Goal: Task Accomplishment & Management: Manage account settings

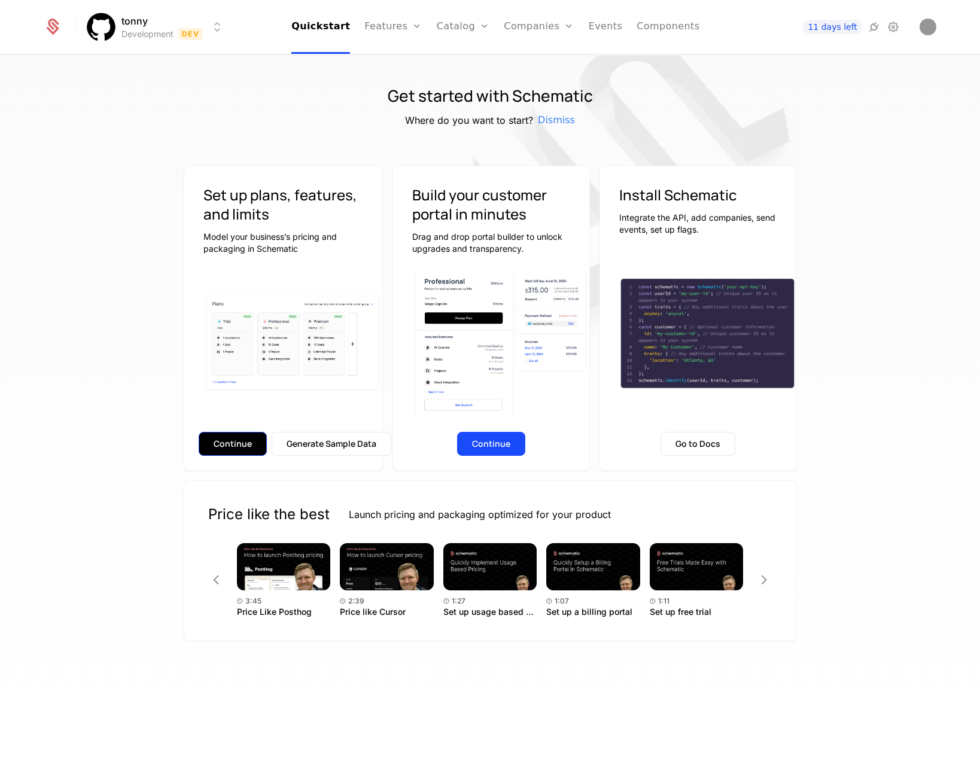
click at [236, 445] on button "Continue" at bounding box center [233, 444] width 68 height 24
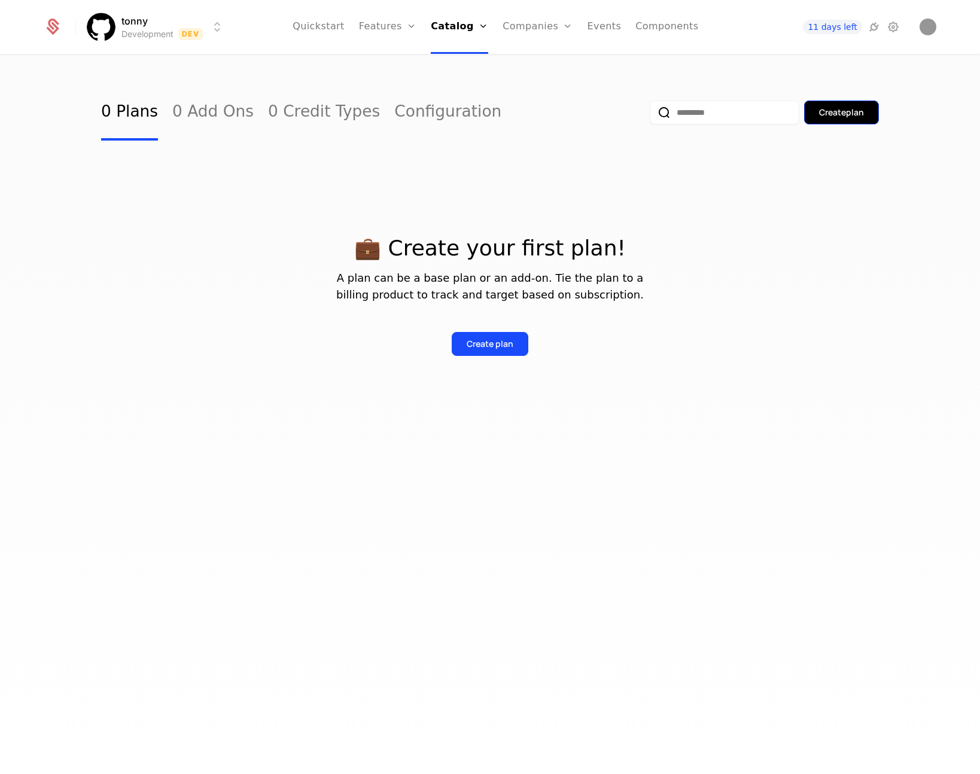
click at [848, 117] on div "Create plan" at bounding box center [841, 112] width 45 height 12
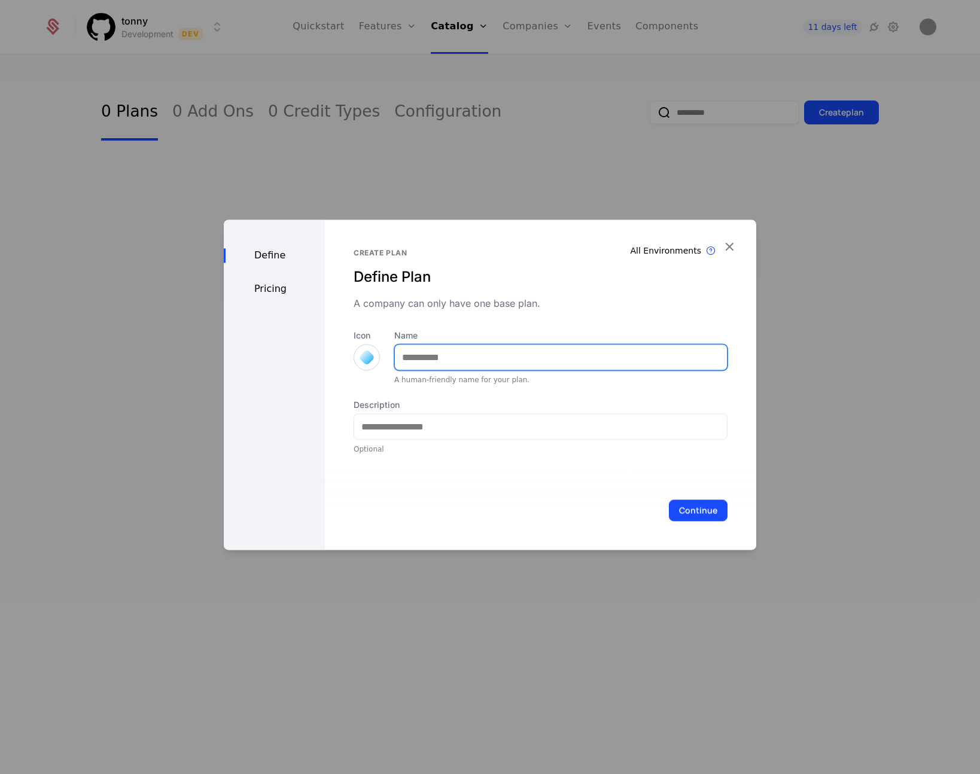
click at [502, 352] on input "Name" at bounding box center [561, 356] width 332 height 25
type input "**********"
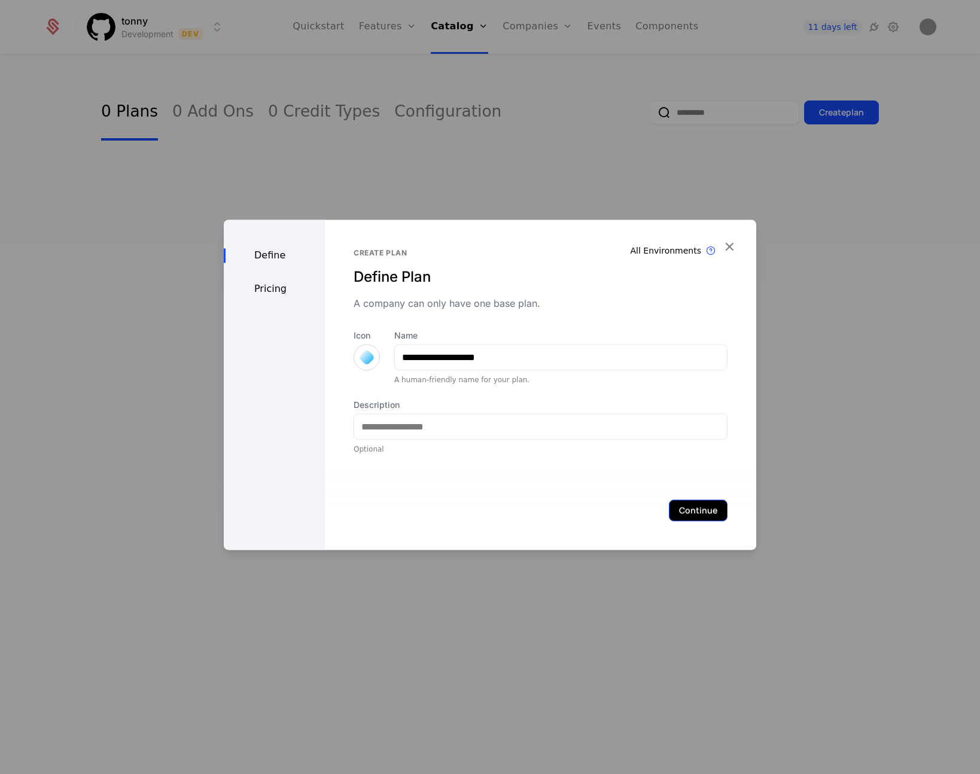
click at [703, 515] on button "Continue" at bounding box center [698, 510] width 59 height 22
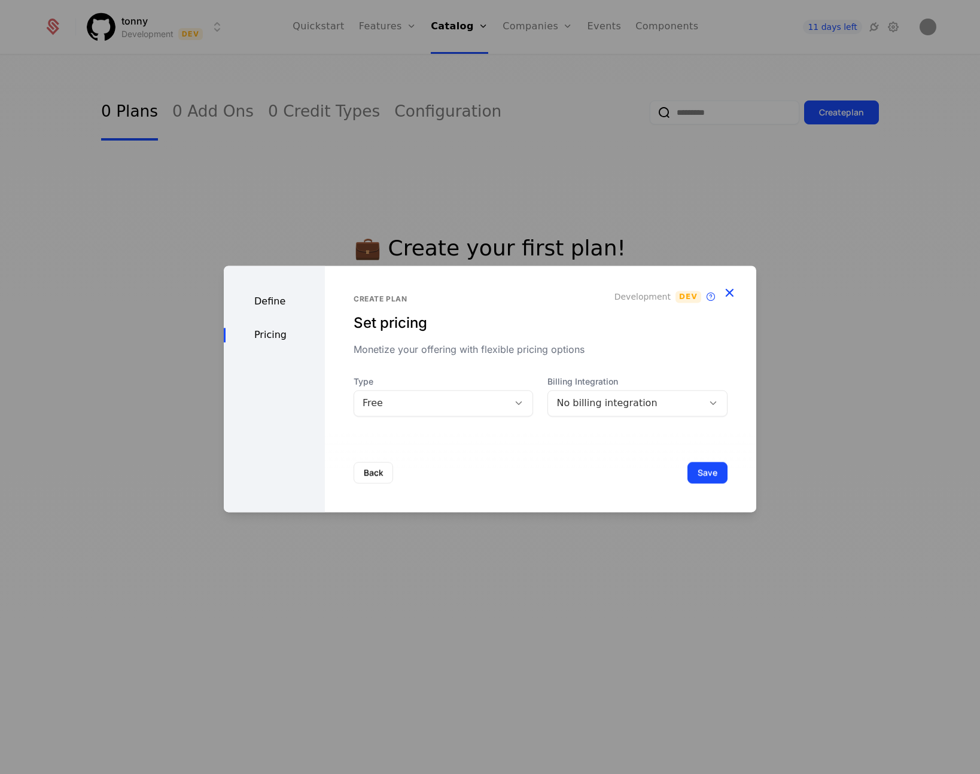
click at [730, 289] on icon "button" at bounding box center [729, 293] width 16 height 16
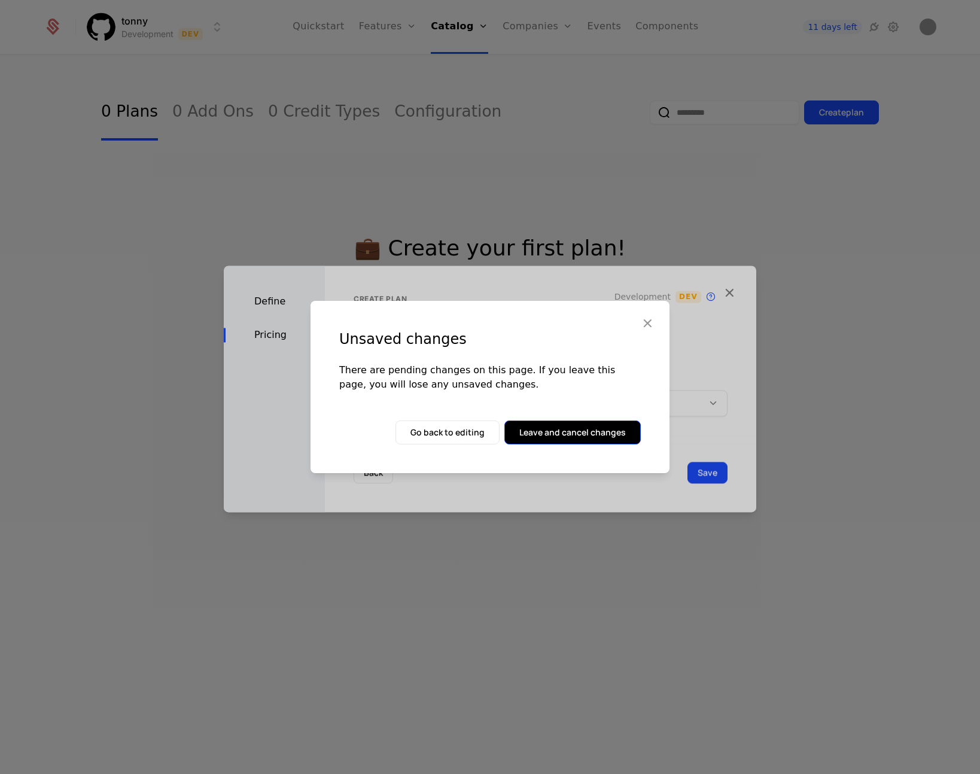
click at [553, 437] on button "Leave and cancel changes" at bounding box center [572, 432] width 136 height 24
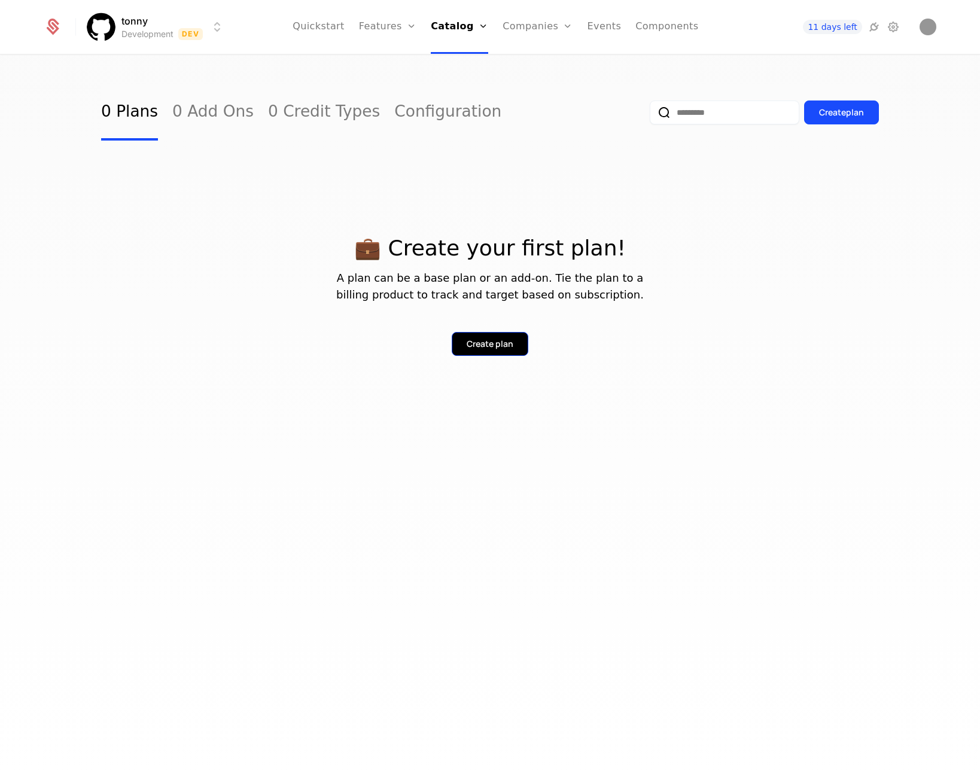
click at [499, 345] on div "Create plan" at bounding box center [489, 344] width 47 height 12
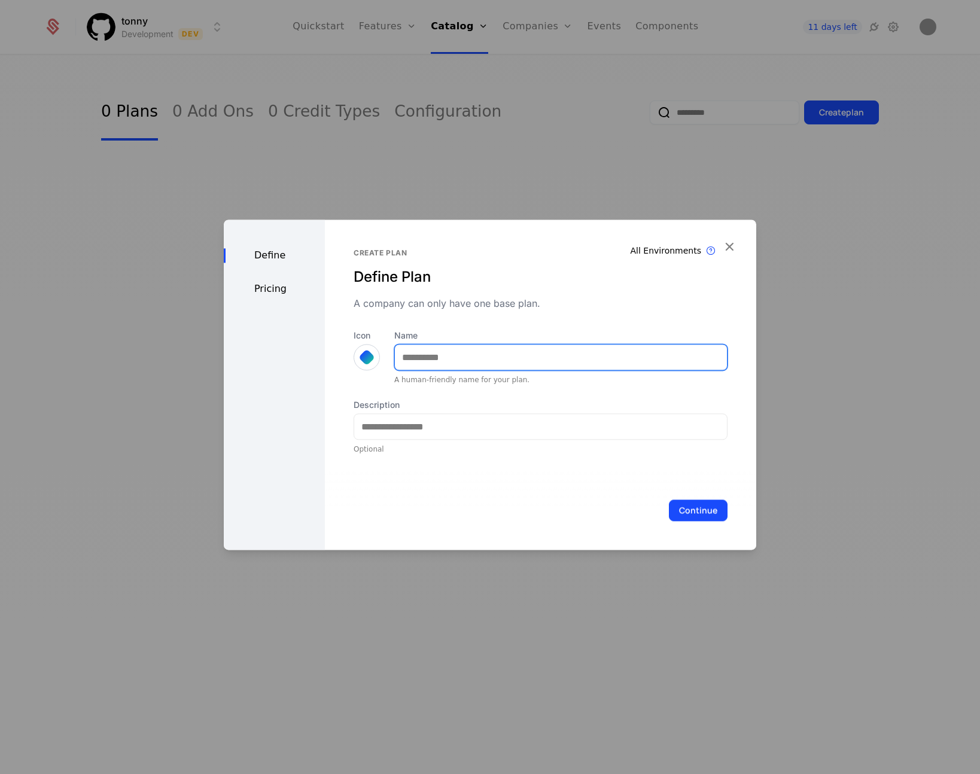
click at [501, 349] on input "Name" at bounding box center [561, 356] width 332 height 25
type input "**********"
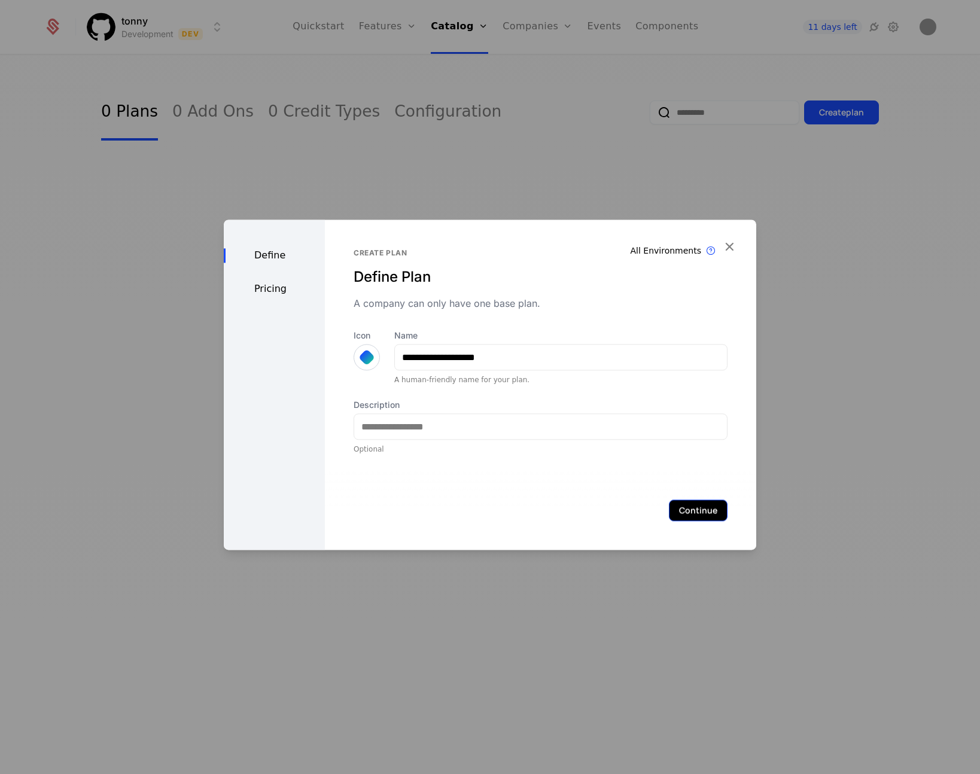
click at [702, 517] on button "Continue" at bounding box center [698, 510] width 59 height 22
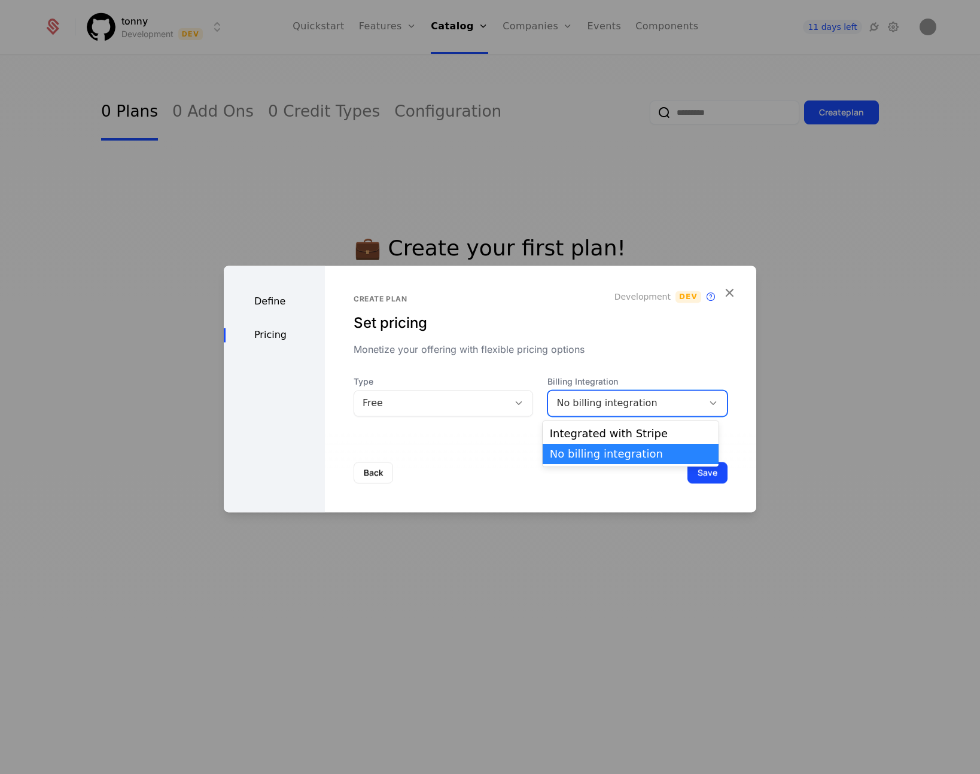
click at [684, 397] on div "No billing integration" at bounding box center [625, 403] width 138 height 14
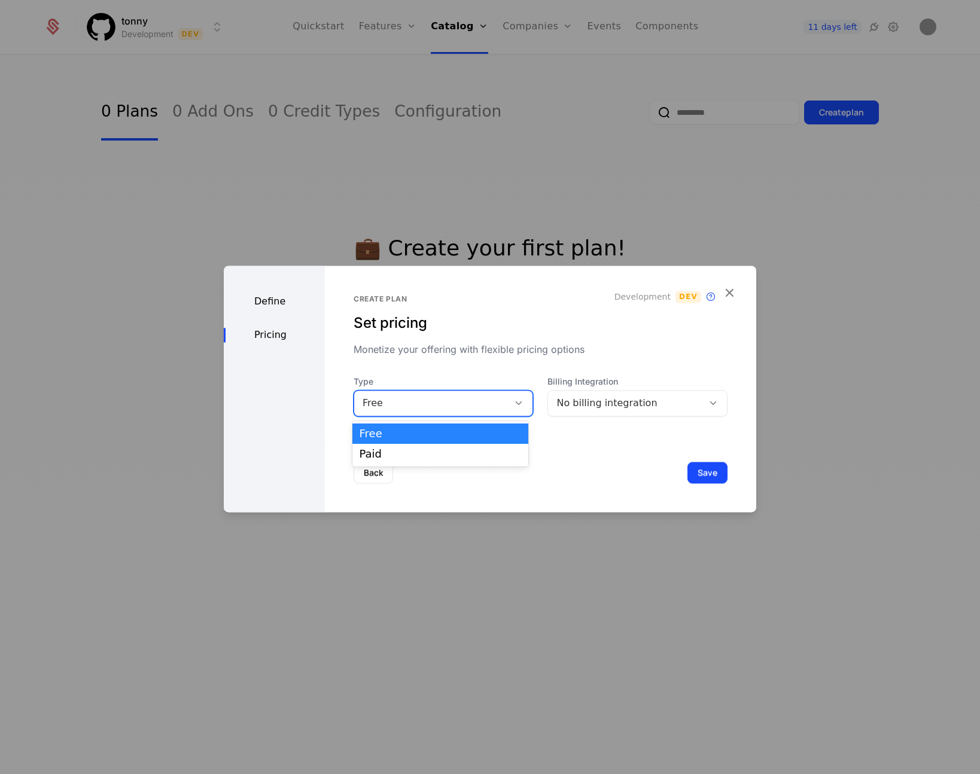
click at [519, 400] on div at bounding box center [518, 403] width 20 height 13
click at [501, 402] on div "Free" at bounding box center [431, 403] width 155 height 17
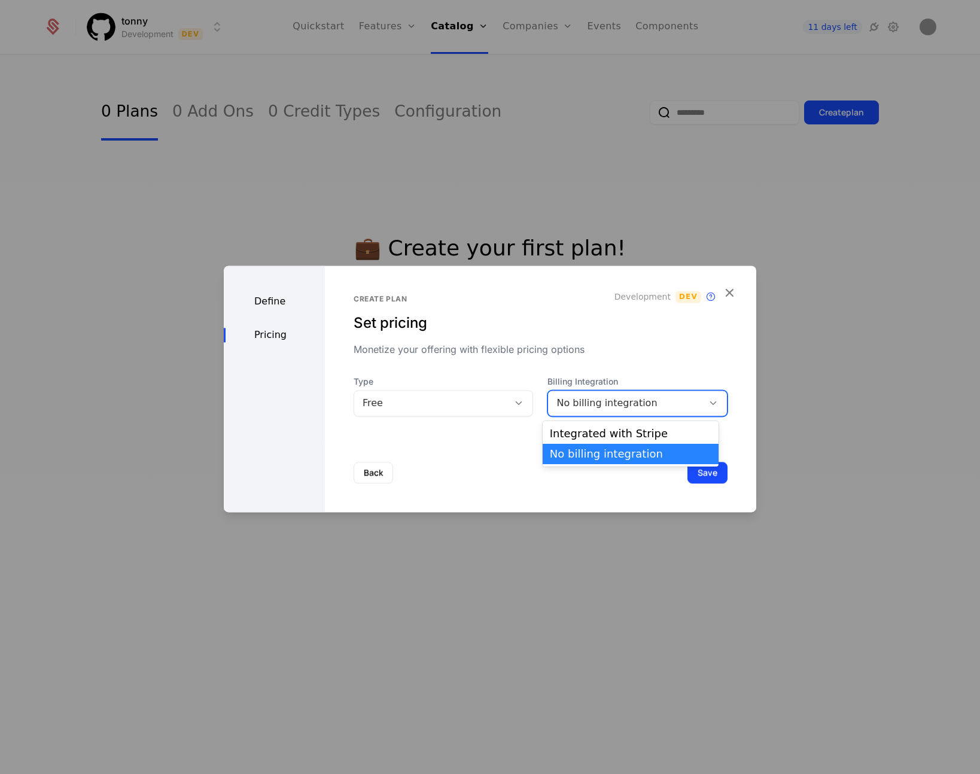
click at [589, 401] on div "No billing integration" at bounding box center [625, 403] width 138 height 14
click at [597, 438] on div "Integrated with Stripe" at bounding box center [630, 433] width 161 height 11
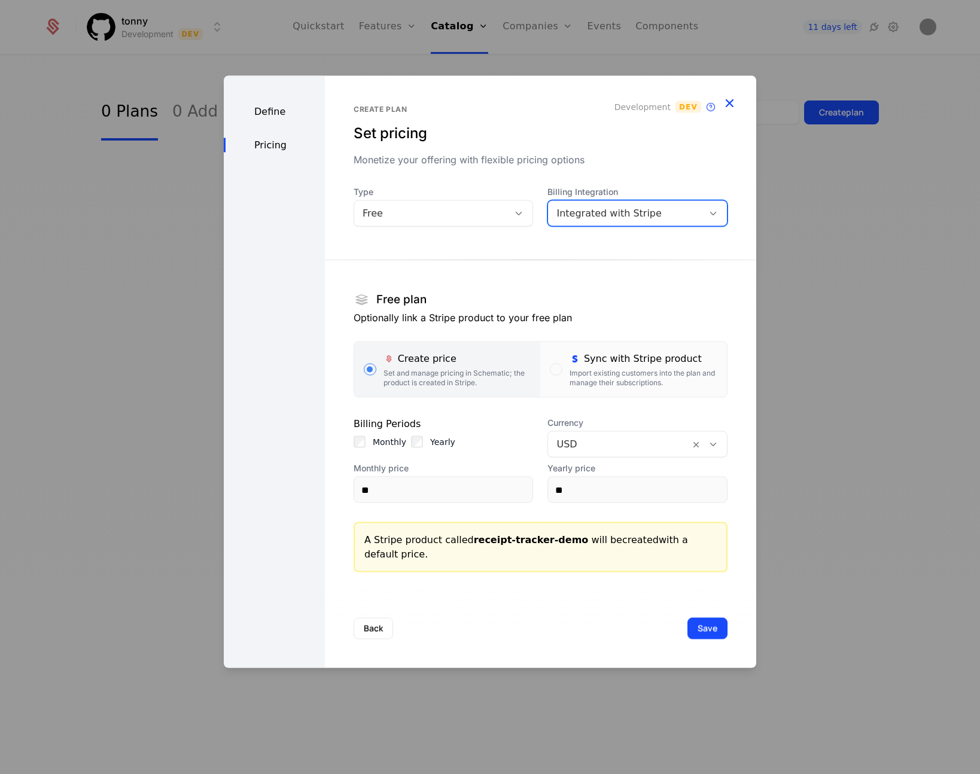
click at [728, 108] on icon "button" at bounding box center [729, 103] width 16 height 16
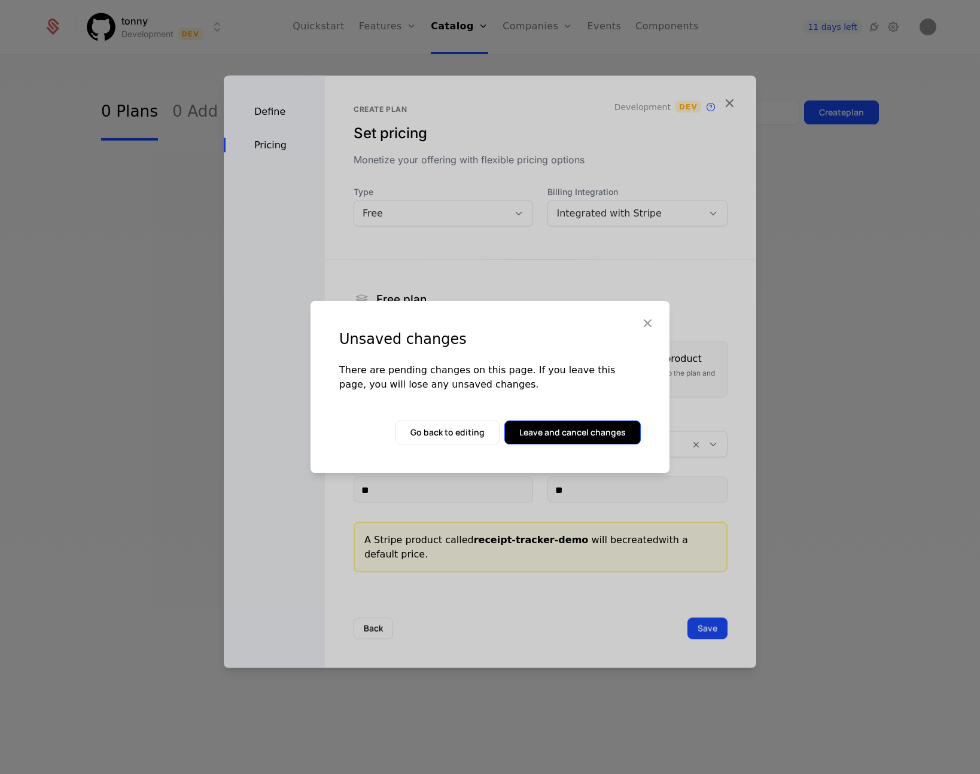
click at [565, 439] on button "Leave and cancel changes" at bounding box center [572, 432] width 136 height 24
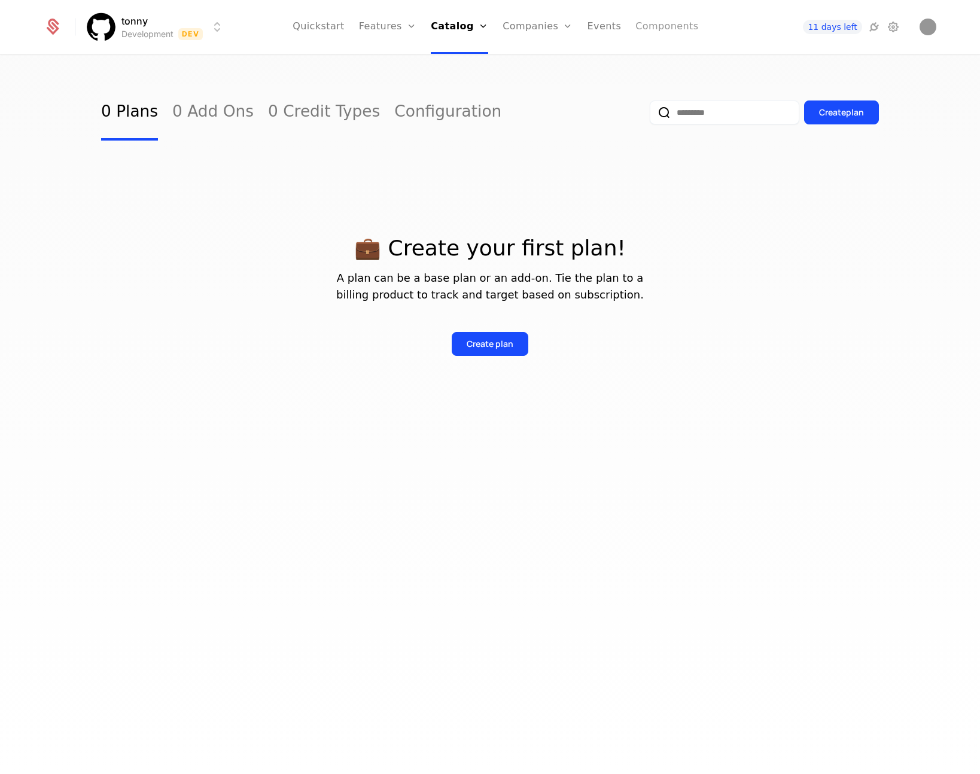
click at [655, 29] on link "Components" at bounding box center [666, 27] width 63 height 54
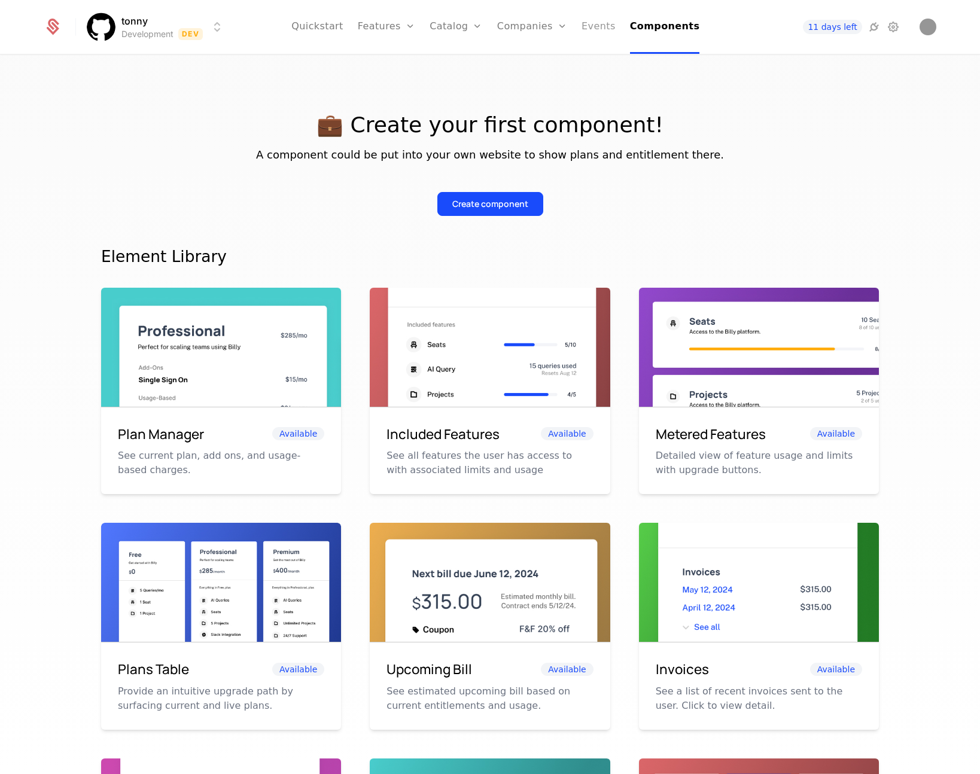
click at [594, 32] on link "Events" at bounding box center [598, 27] width 34 height 54
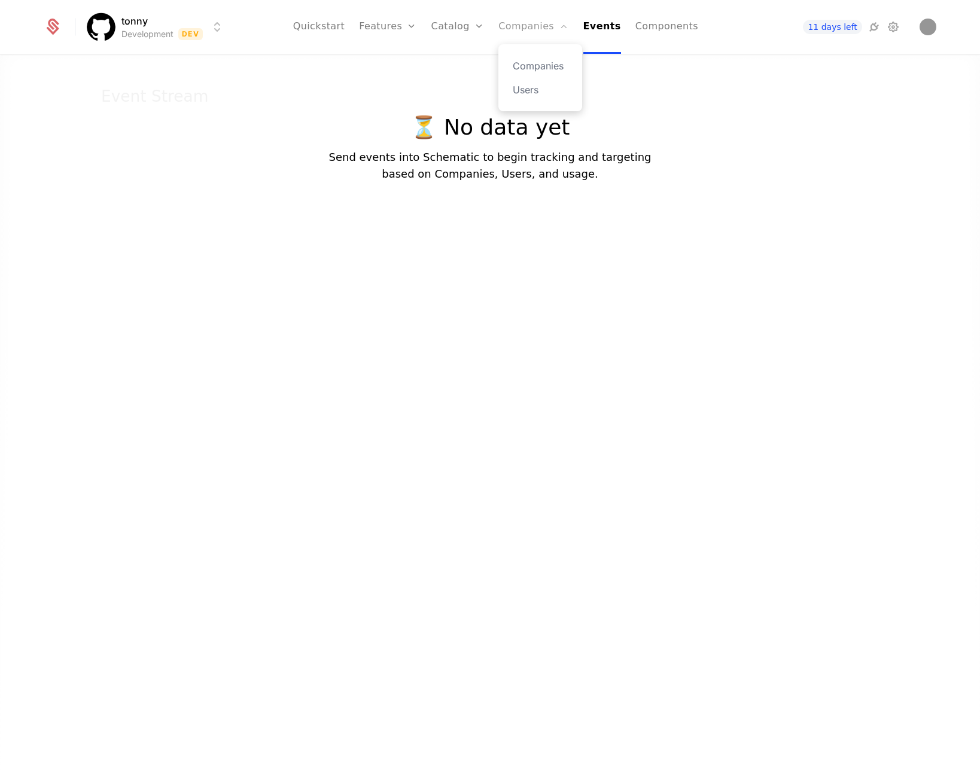
click at [526, 29] on link "Companies" at bounding box center [533, 27] width 70 height 54
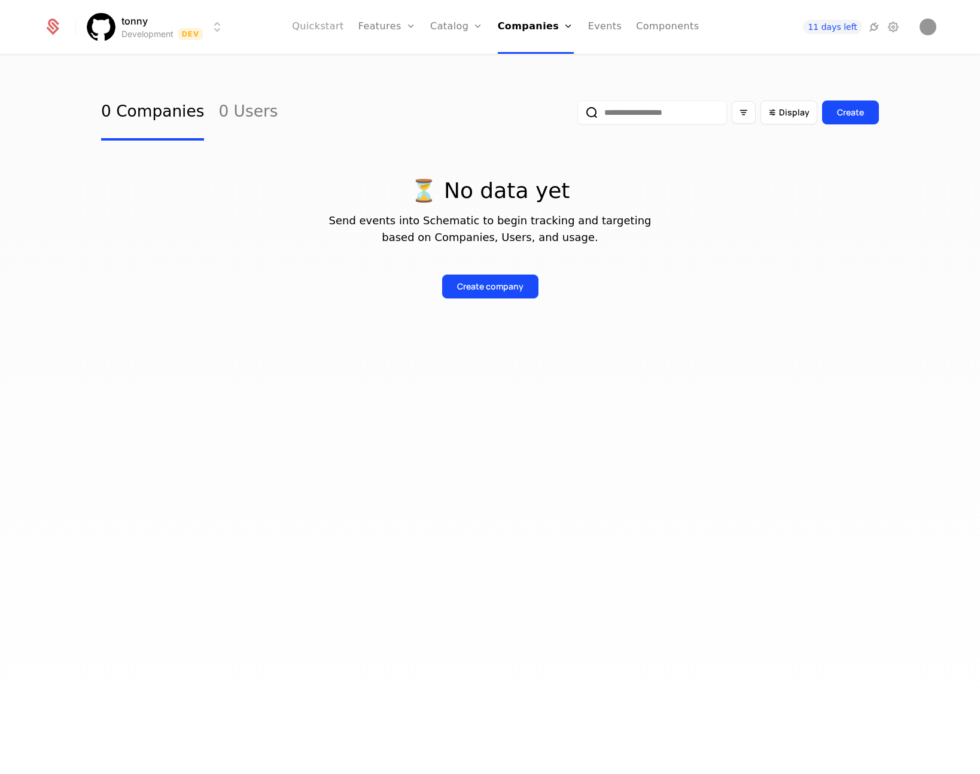
click at [336, 26] on link "Quickstart" at bounding box center [318, 27] width 52 height 54
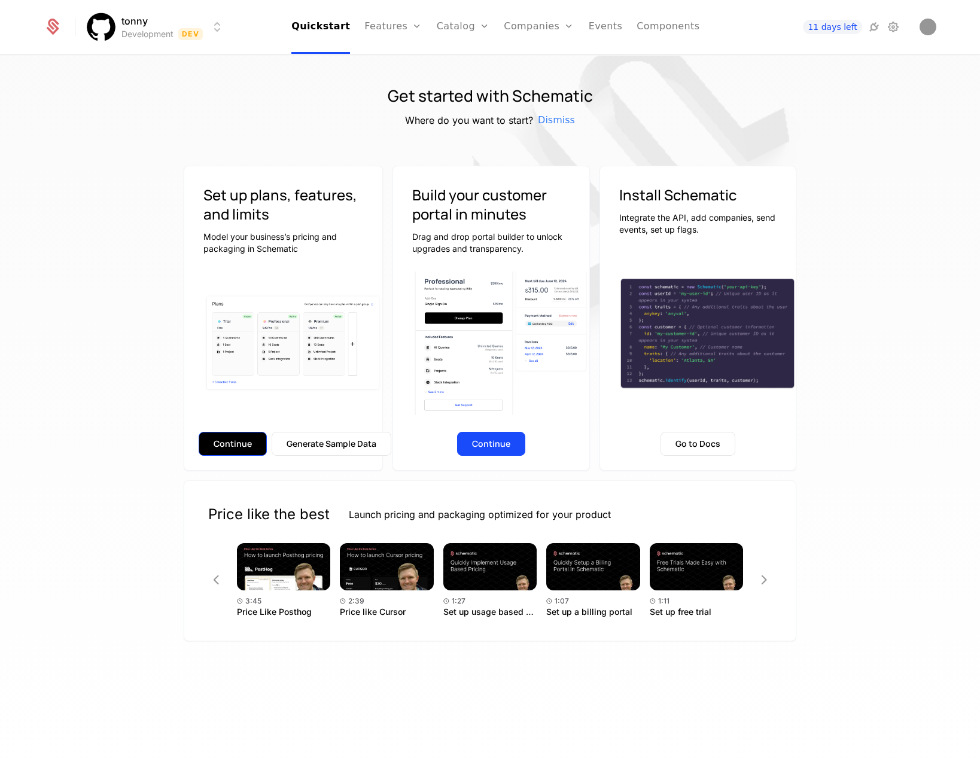
click at [218, 441] on button "Continue" at bounding box center [233, 444] width 68 height 24
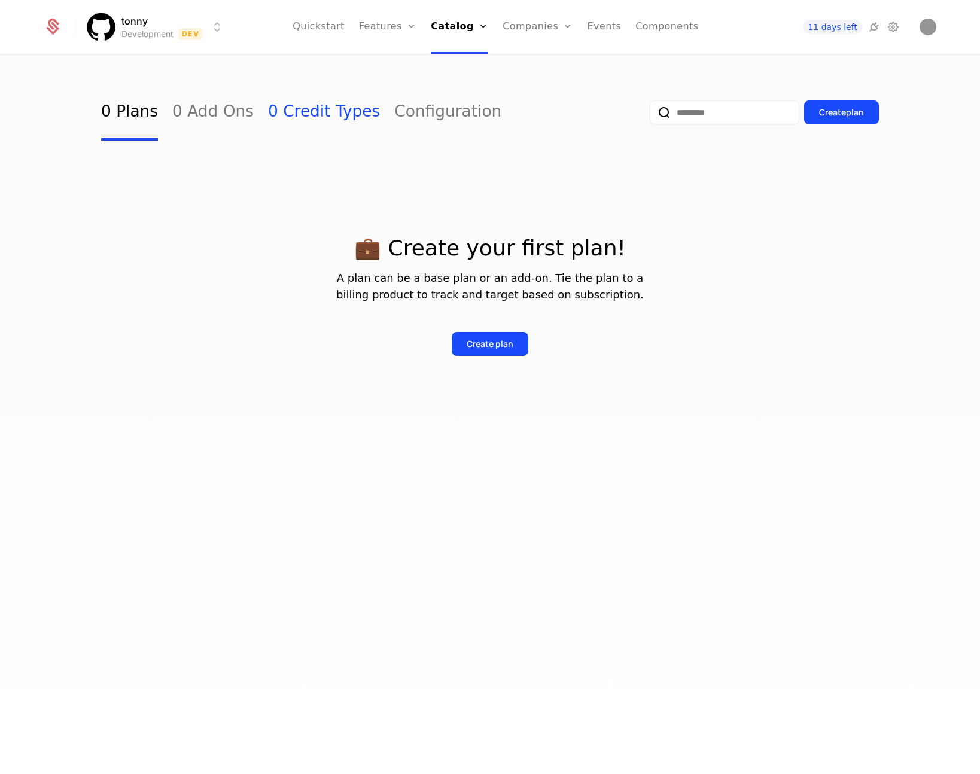
click at [295, 117] on link "0 Credit Types" at bounding box center [324, 112] width 112 height 56
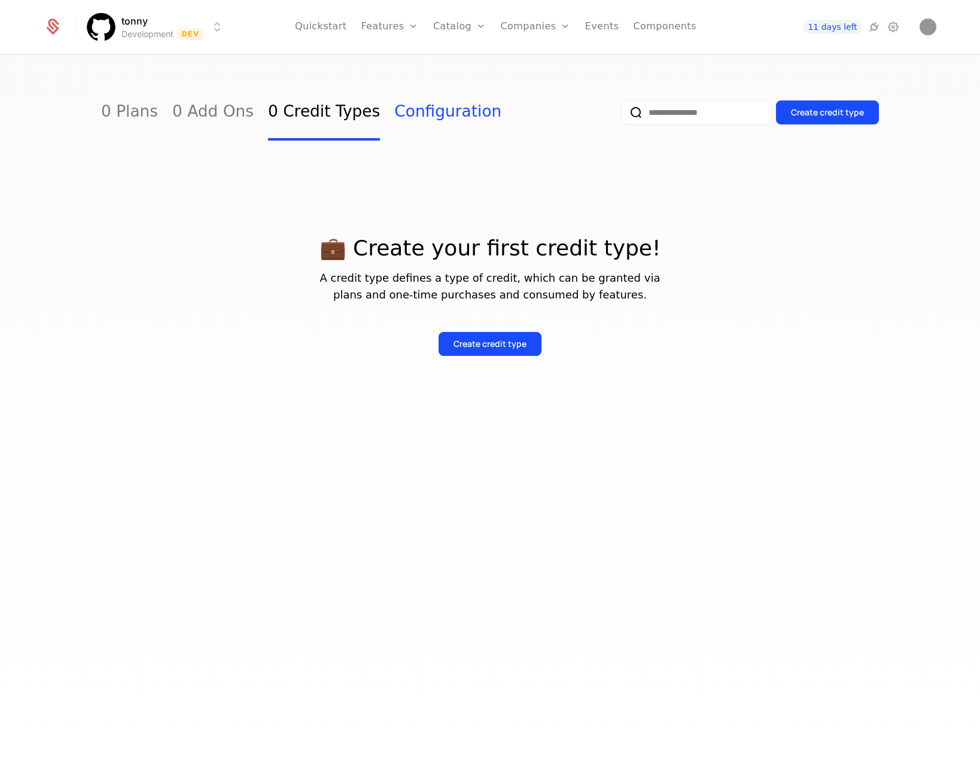
click at [397, 116] on link "Configuration" at bounding box center [447, 112] width 107 height 56
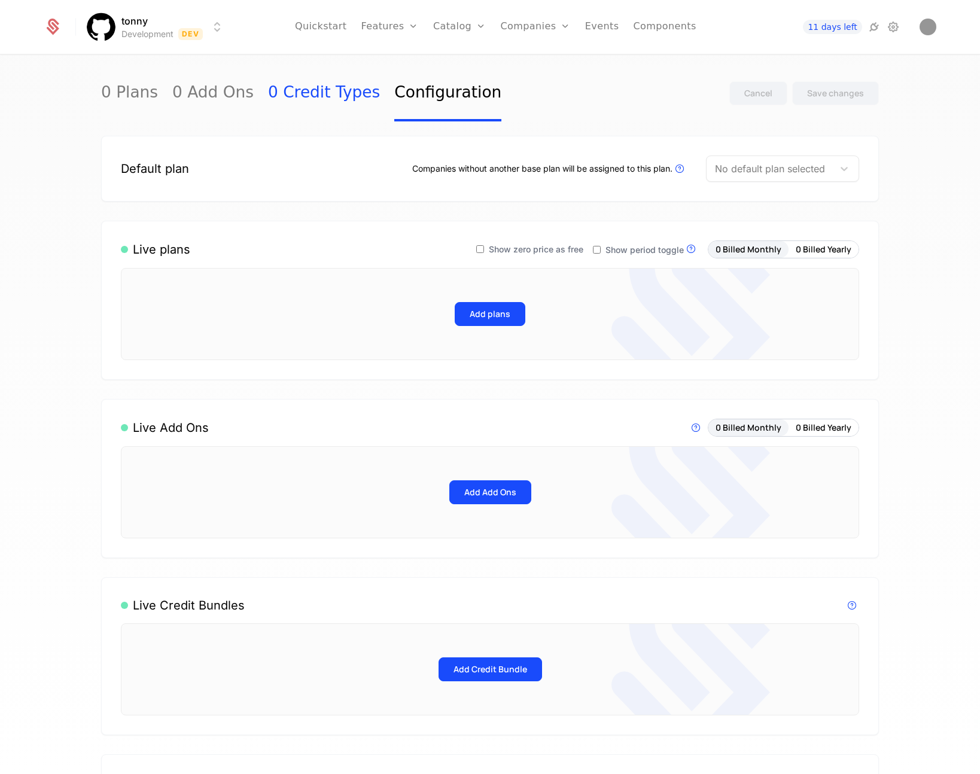
click at [295, 98] on link "0 Credit Types" at bounding box center [324, 93] width 112 height 56
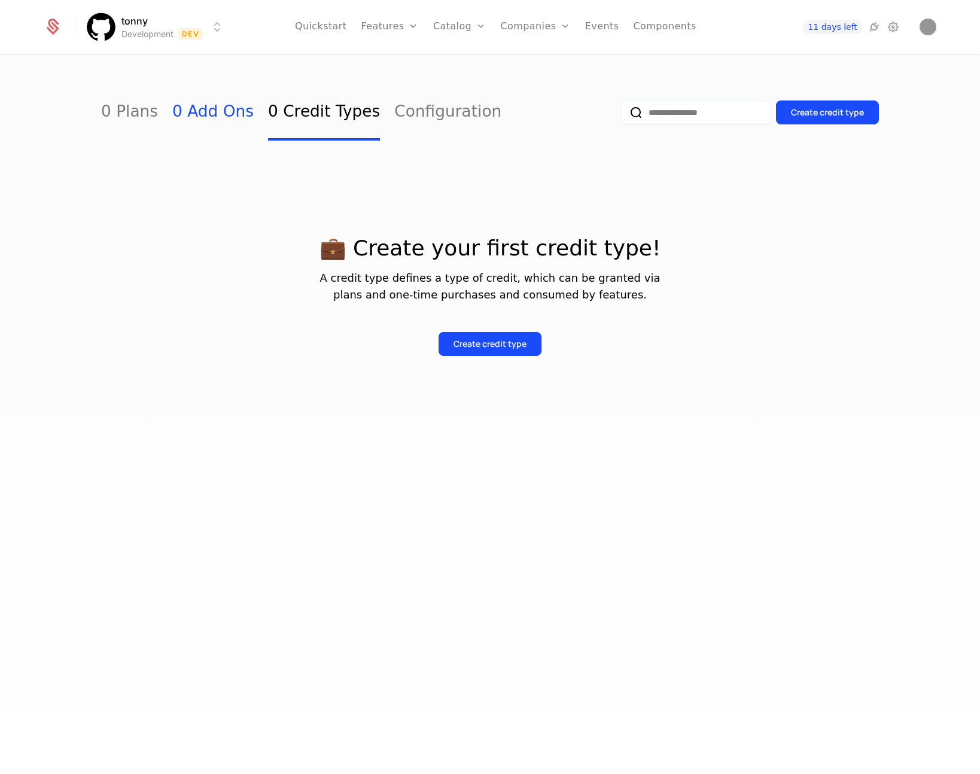
click at [202, 109] on link "0 Add Ons" at bounding box center [212, 112] width 81 height 56
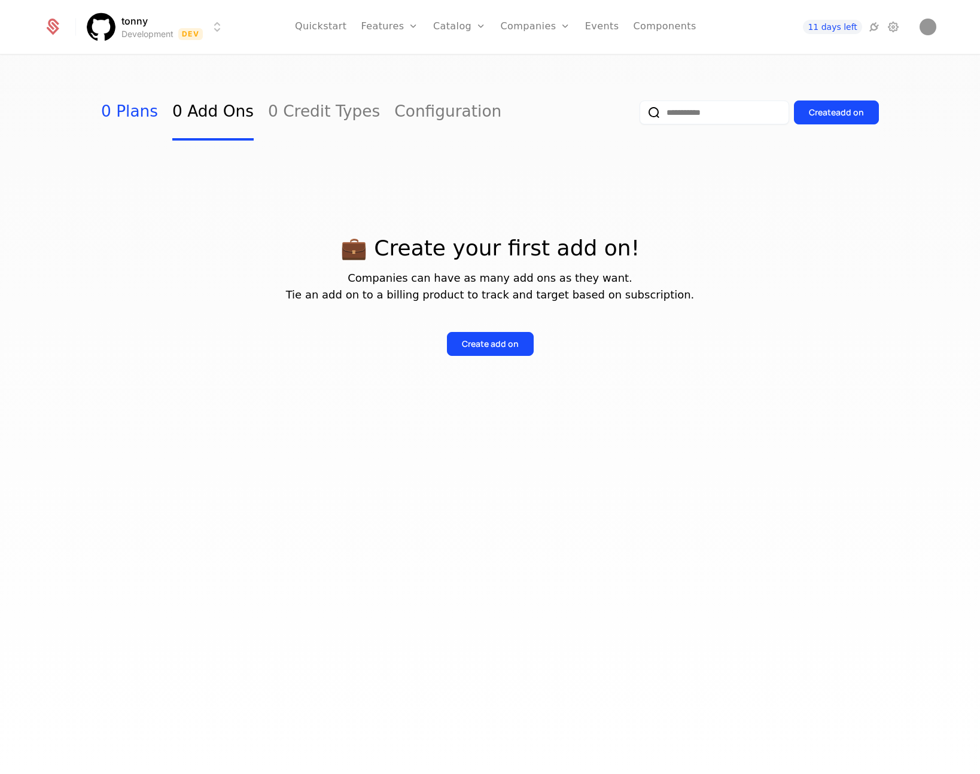
click at [116, 115] on link "0 Plans" at bounding box center [129, 112] width 57 height 56
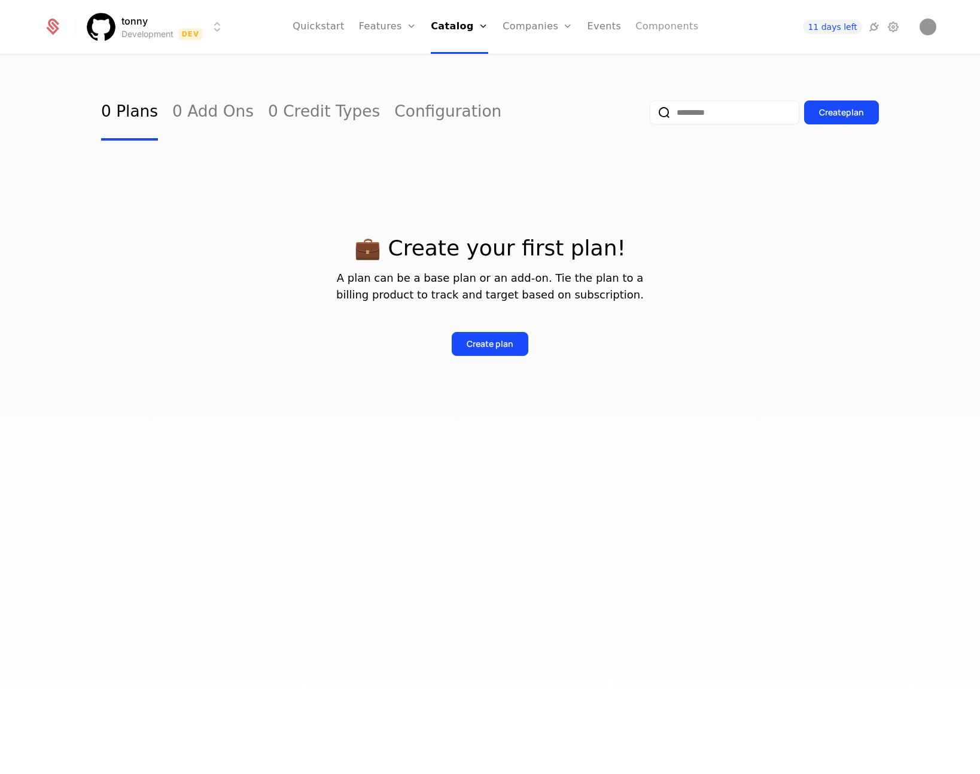
click at [647, 26] on link "Components" at bounding box center [666, 27] width 63 height 54
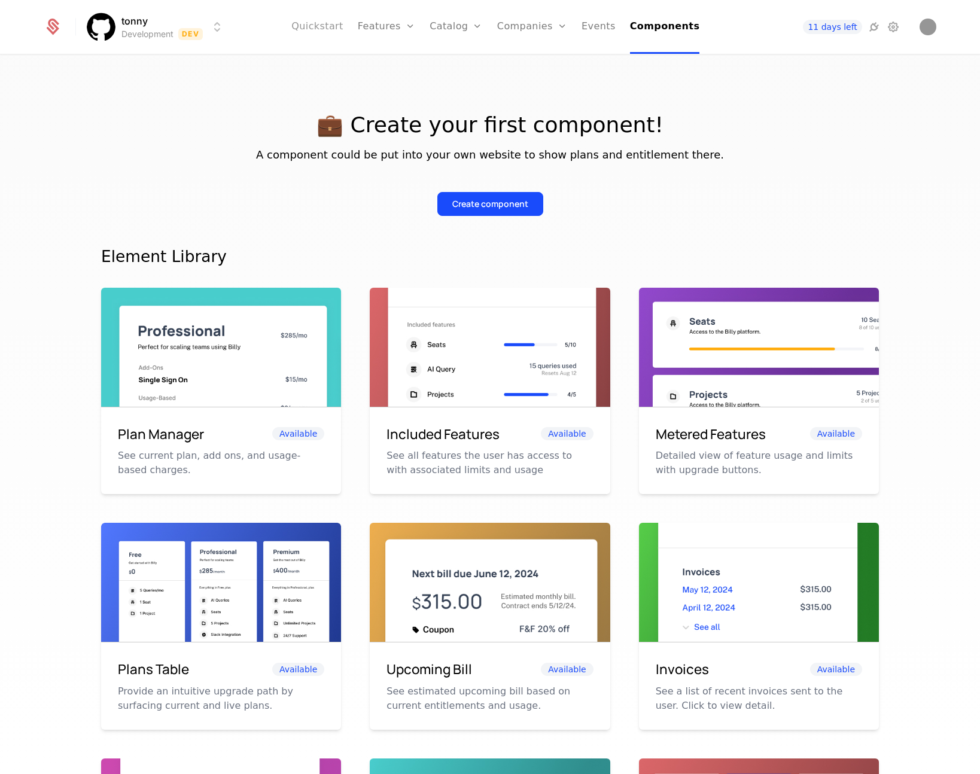
click at [315, 23] on link "Quickstart" at bounding box center [317, 27] width 52 height 54
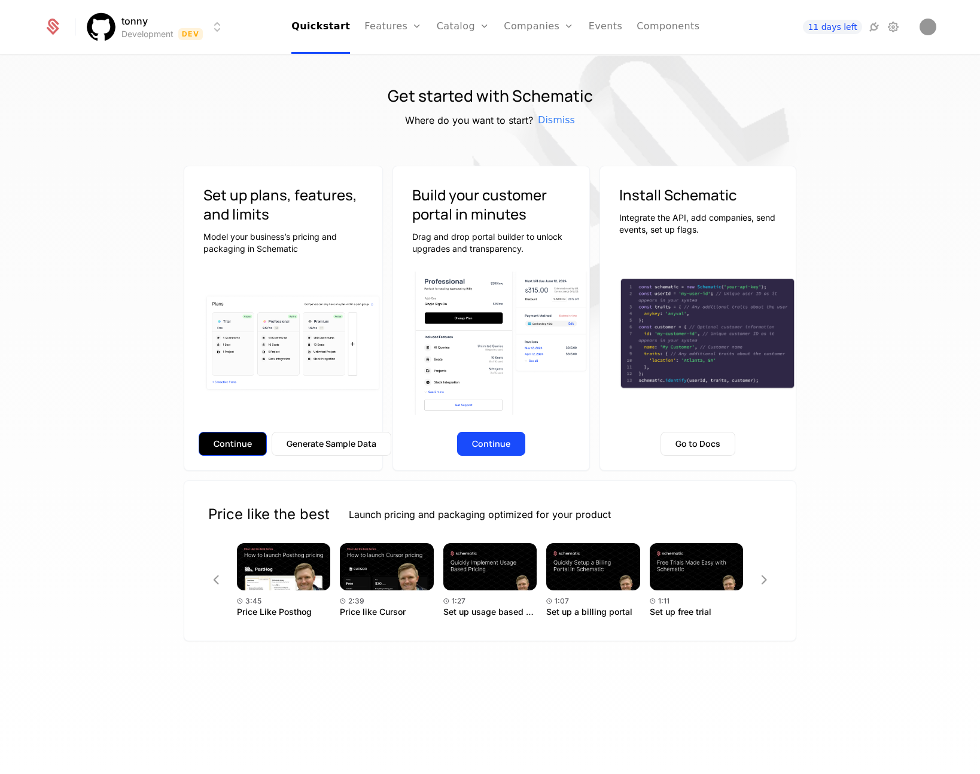
click at [231, 452] on button "Continue" at bounding box center [233, 444] width 68 height 24
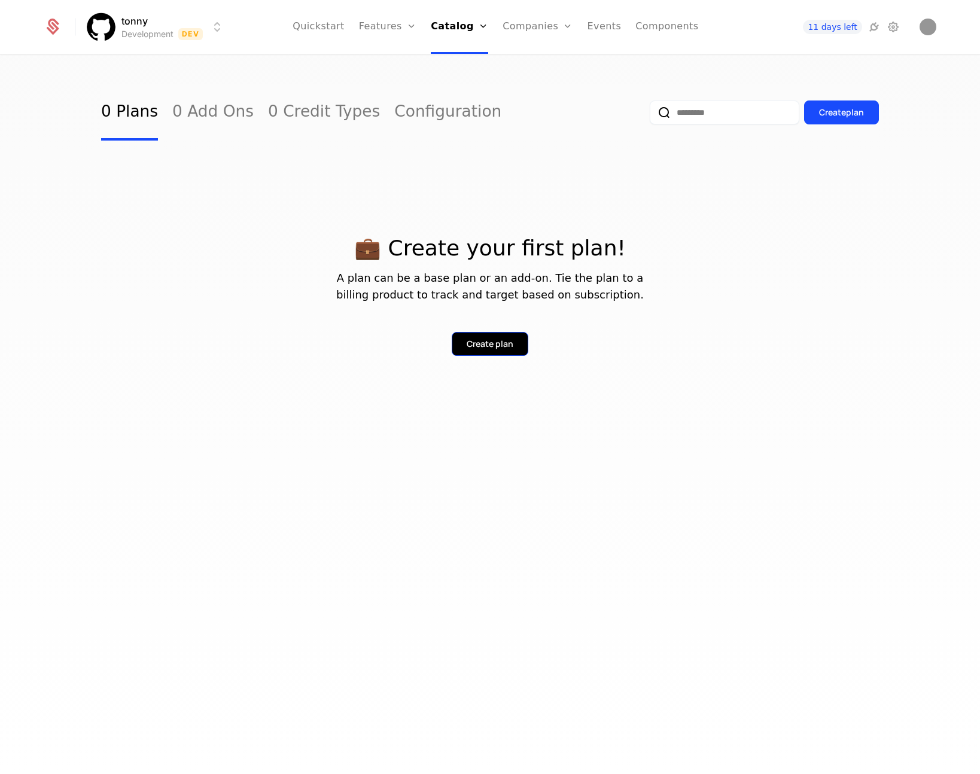
click at [489, 344] on div "Create plan" at bounding box center [489, 344] width 47 height 12
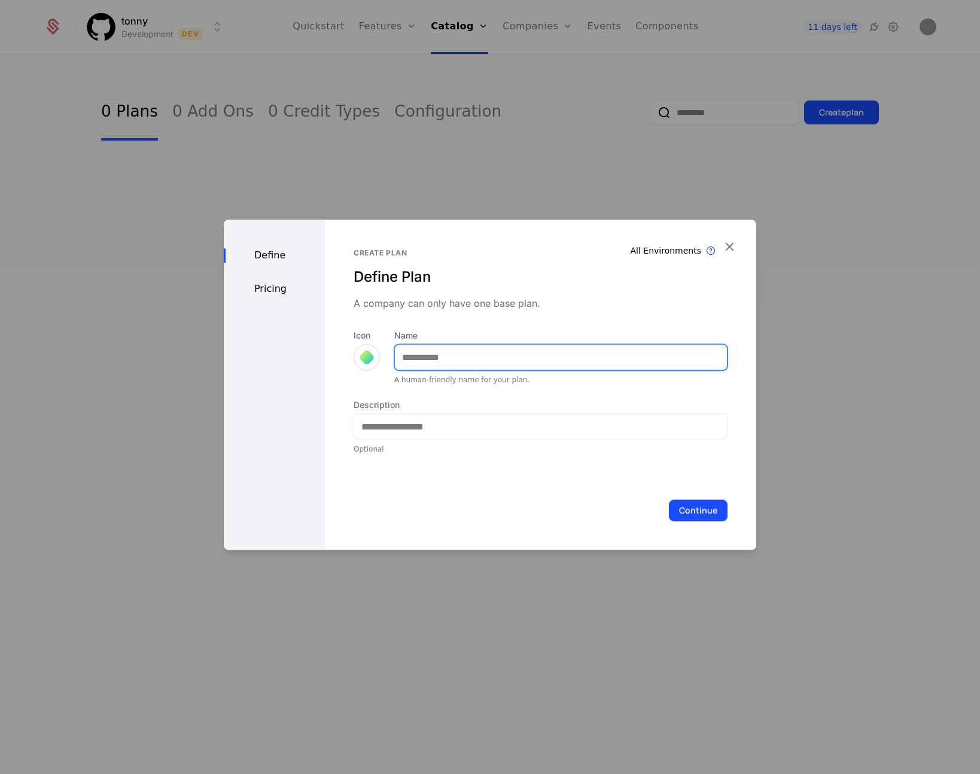
click at [427, 361] on input "Name" at bounding box center [561, 356] width 332 height 25
type input "**********"
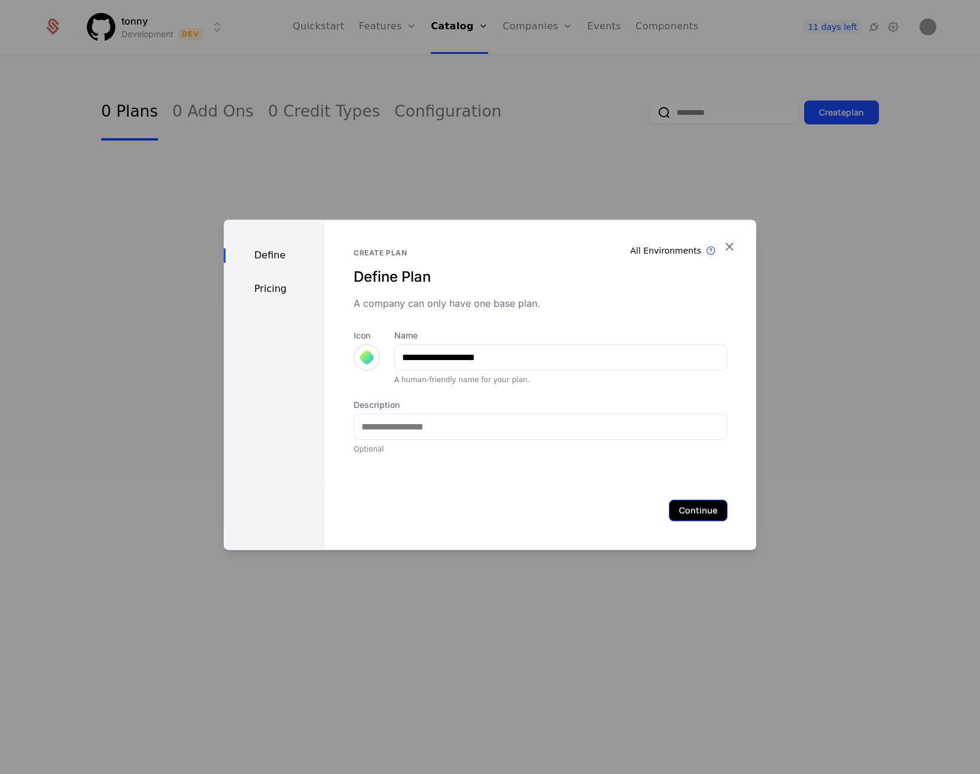
click at [669, 510] on button "Continue" at bounding box center [698, 510] width 59 height 22
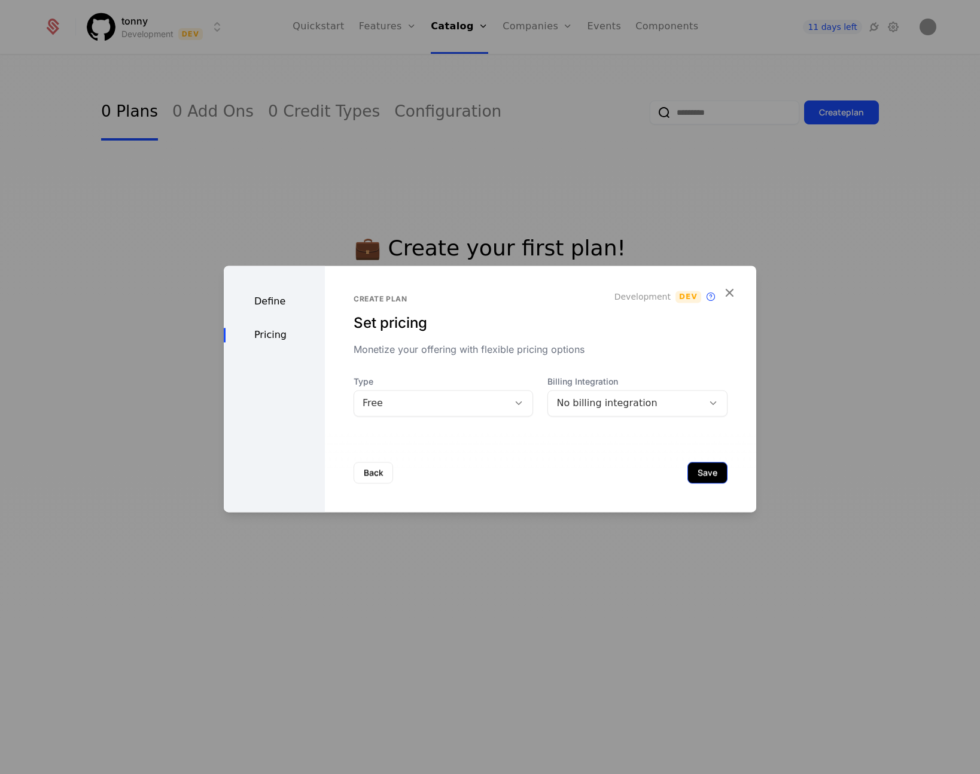
click at [690, 465] on button "Save" at bounding box center [707, 473] width 40 height 22
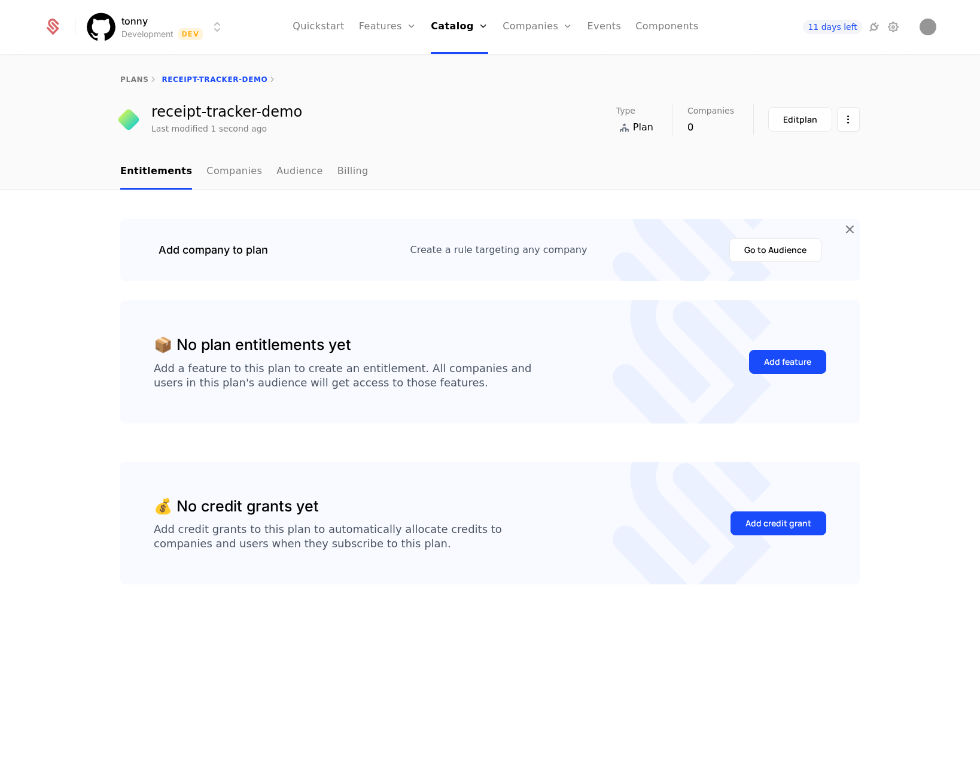
click at [197, 77] on div "plans receipt-tracker-demo" at bounding box center [489, 80] width 739 height 10
click at [793, 115] on div "Edit plan" at bounding box center [800, 120] width 34 height 12
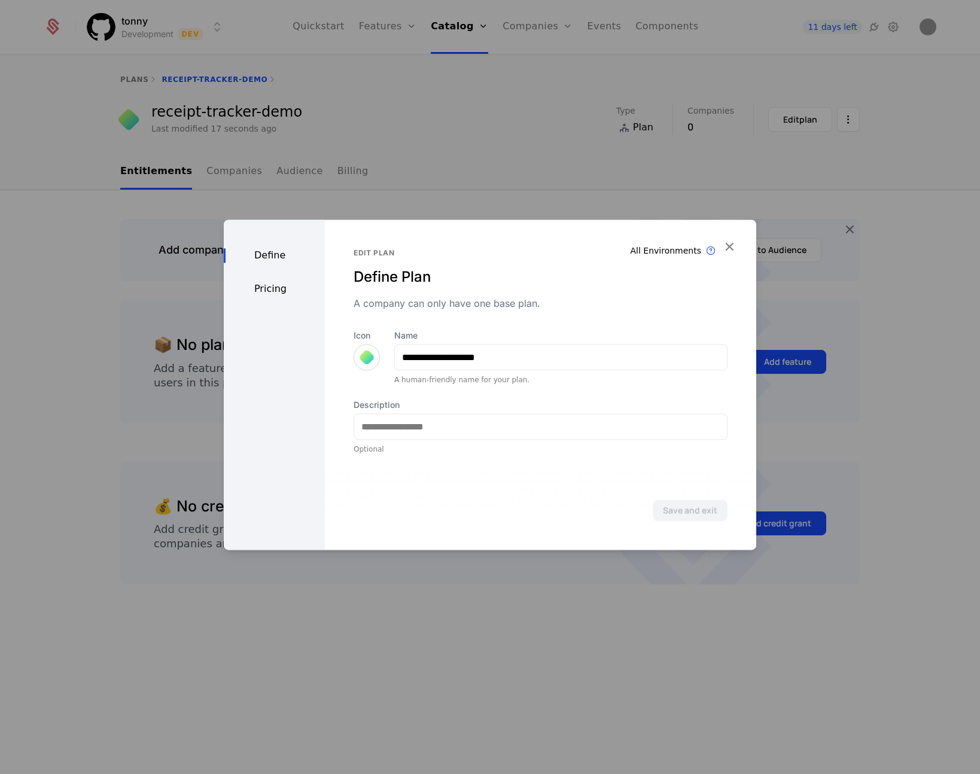
click at [273, 287] on div "Pricing" at bounding box center [274, 289] width 101 height 14
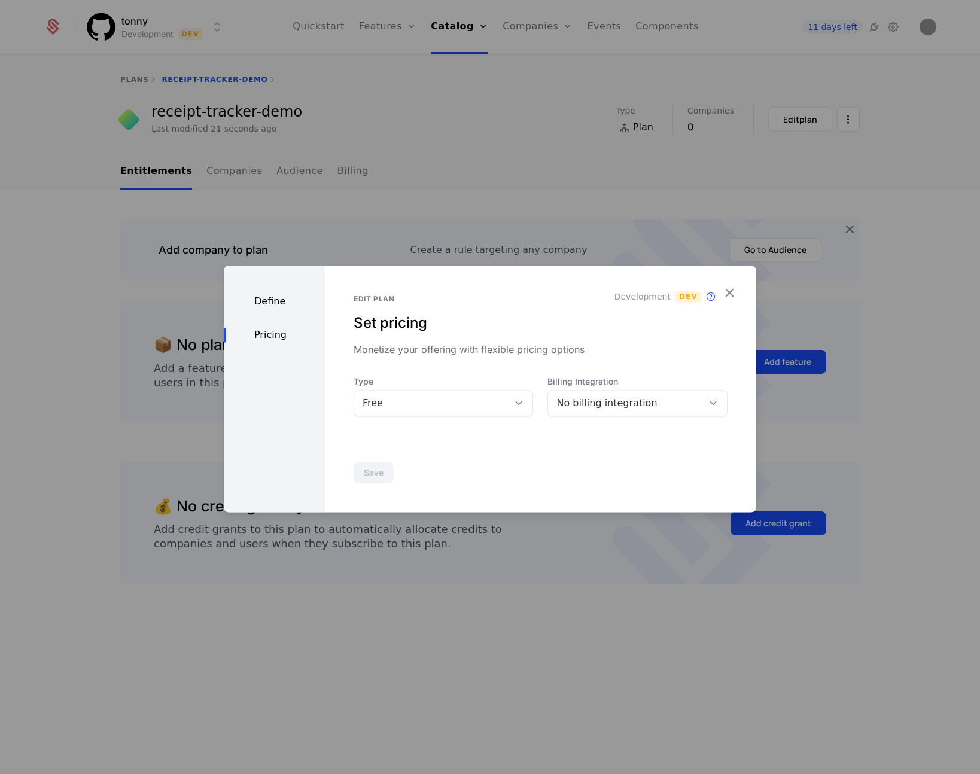
click at [261, 301] on div "Define" at bounding box center [274, 301] width 101 height 14
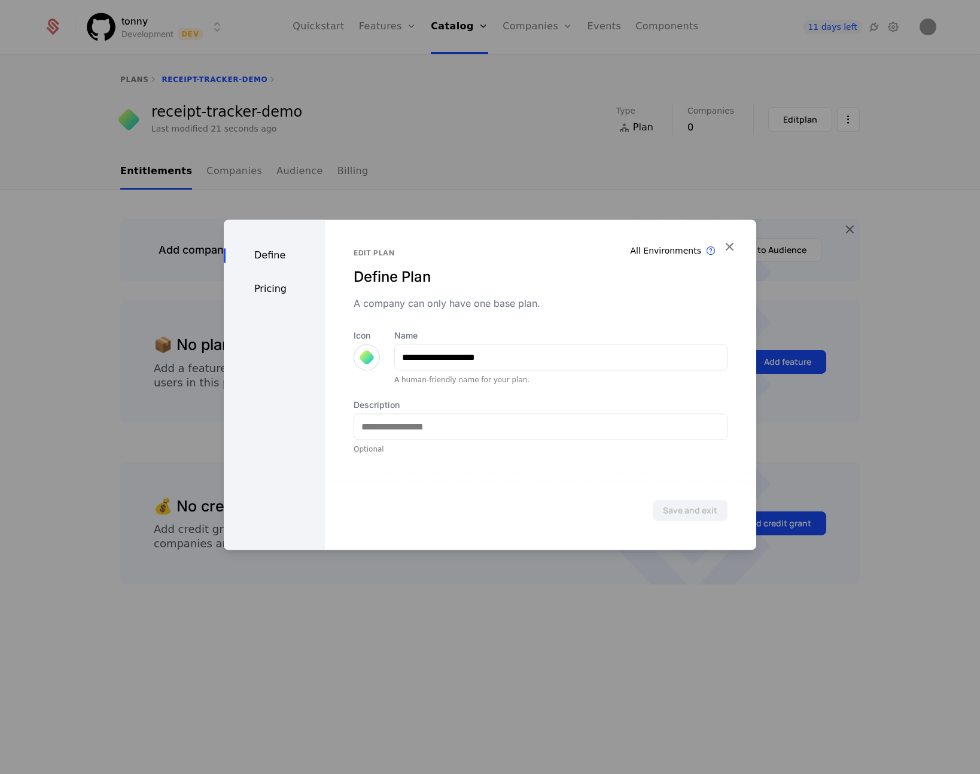
click at [280, 293] on div "Pricing" at bounding box center [274, 289] width 101 height 14
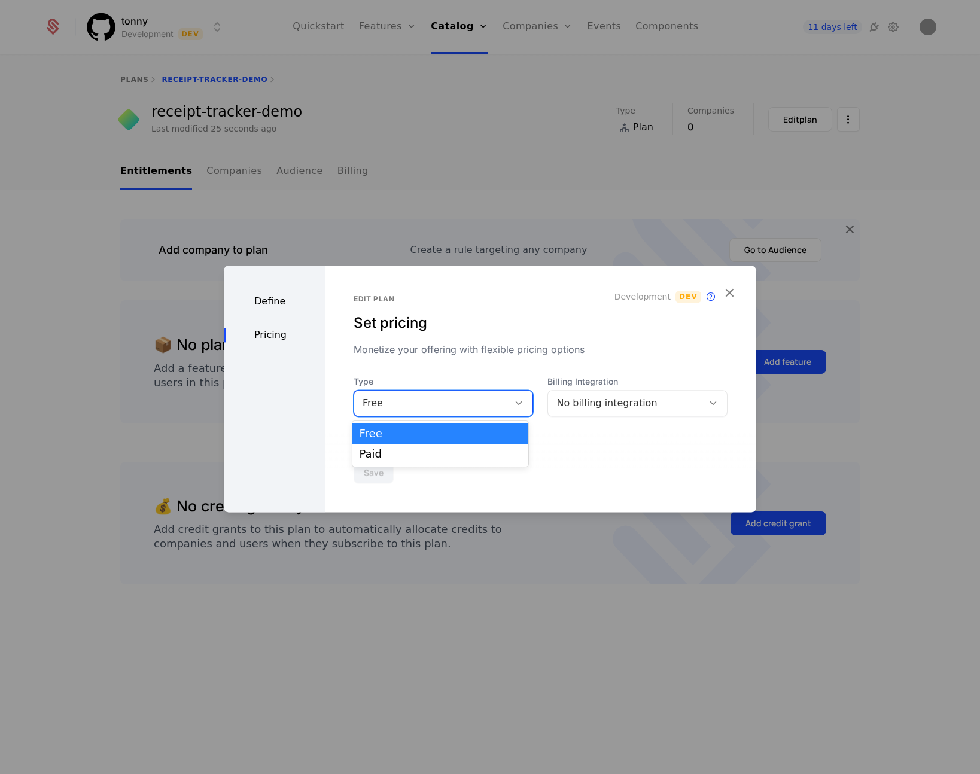
click at [493, 407] on div "Free" at bounding box center [431, 403] width 138 height 14
click at [562, 405] on div "No billing integration" at bounding box center [625, 403] width 138 height 14
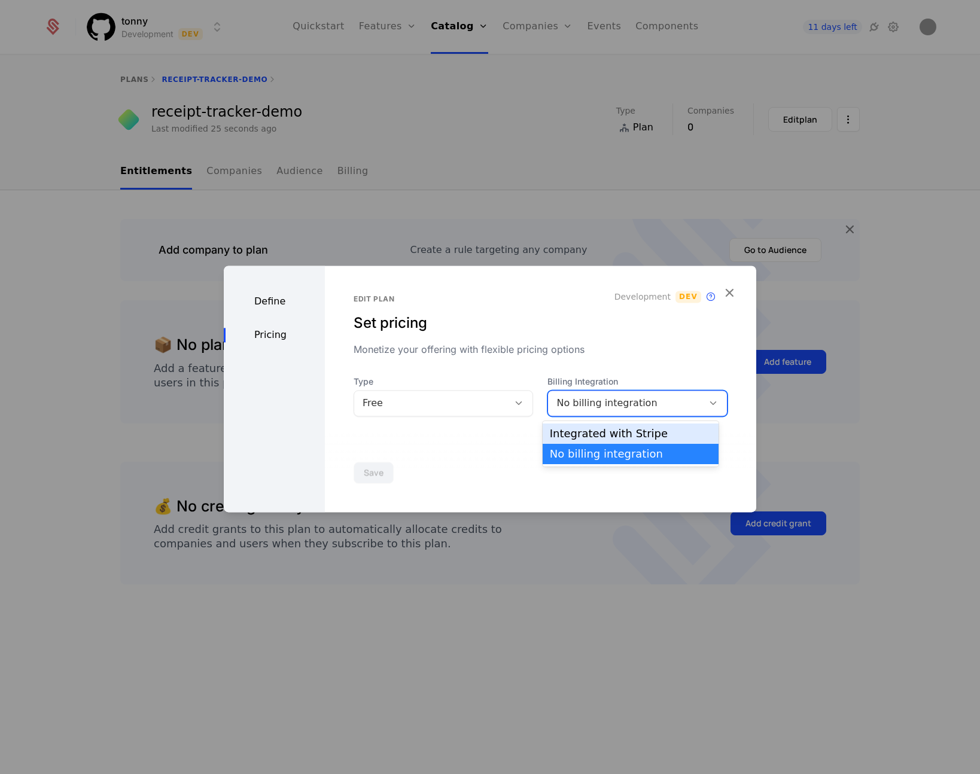
click at [607, 430] on div "Integrated with Stripe" at bounding box center [630, 433] width 161 height 11
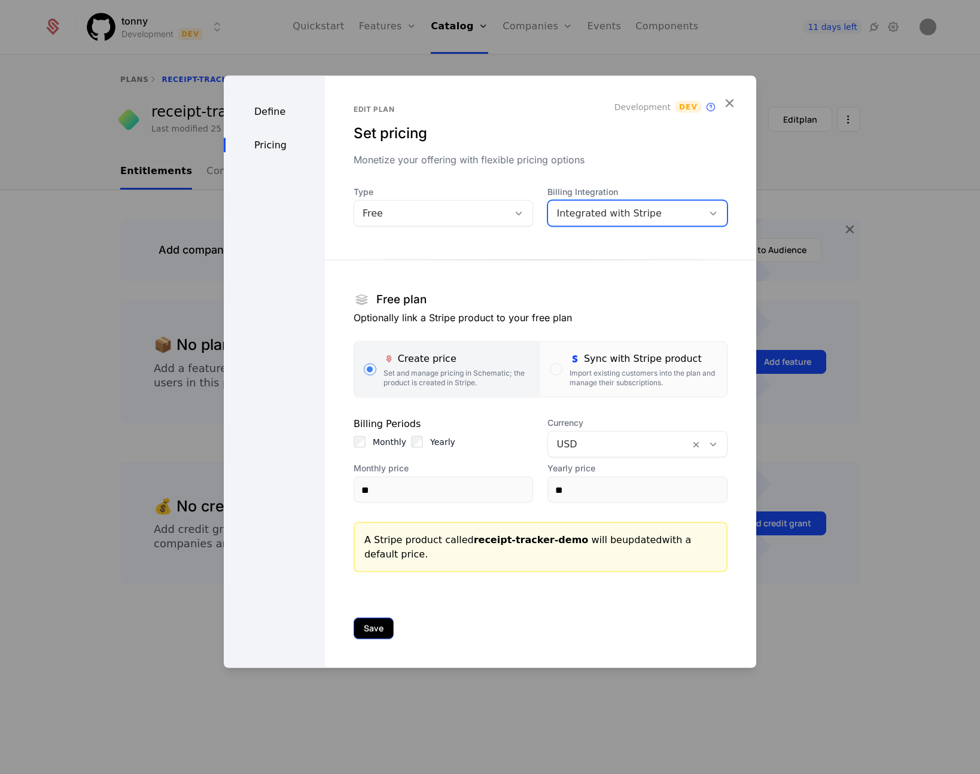
click at [382, 627] on button "Save" at bounding box center [373, 629] width 40 height 22
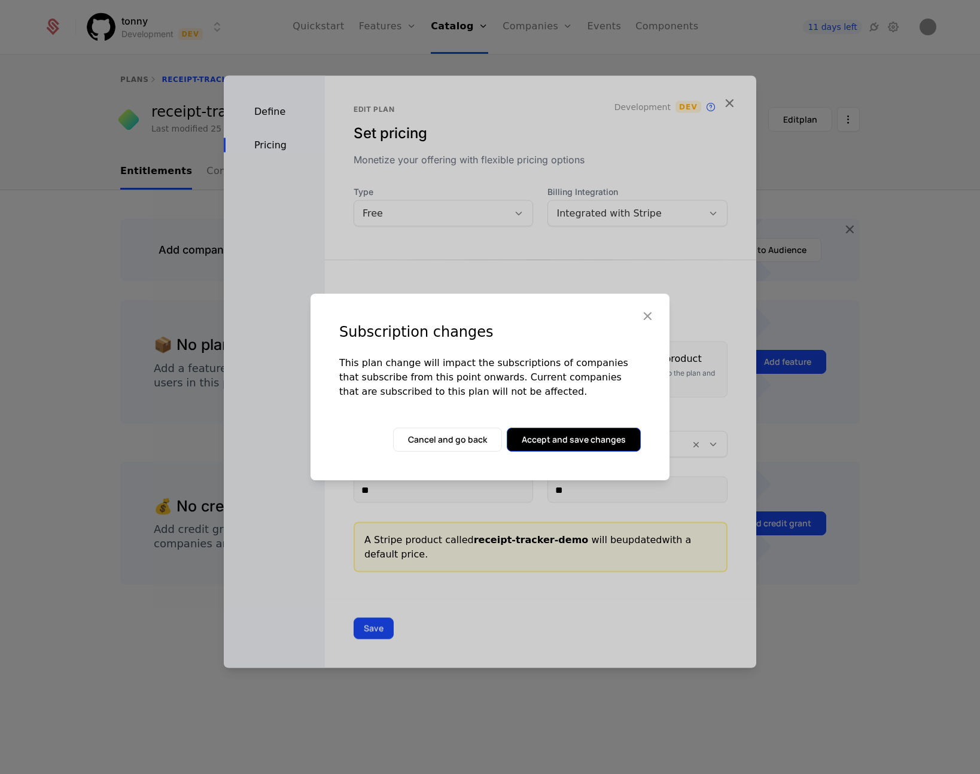
click at [523, 438] on button "Accept and save changes" at bounding box center [574, 440] width 134 height 24
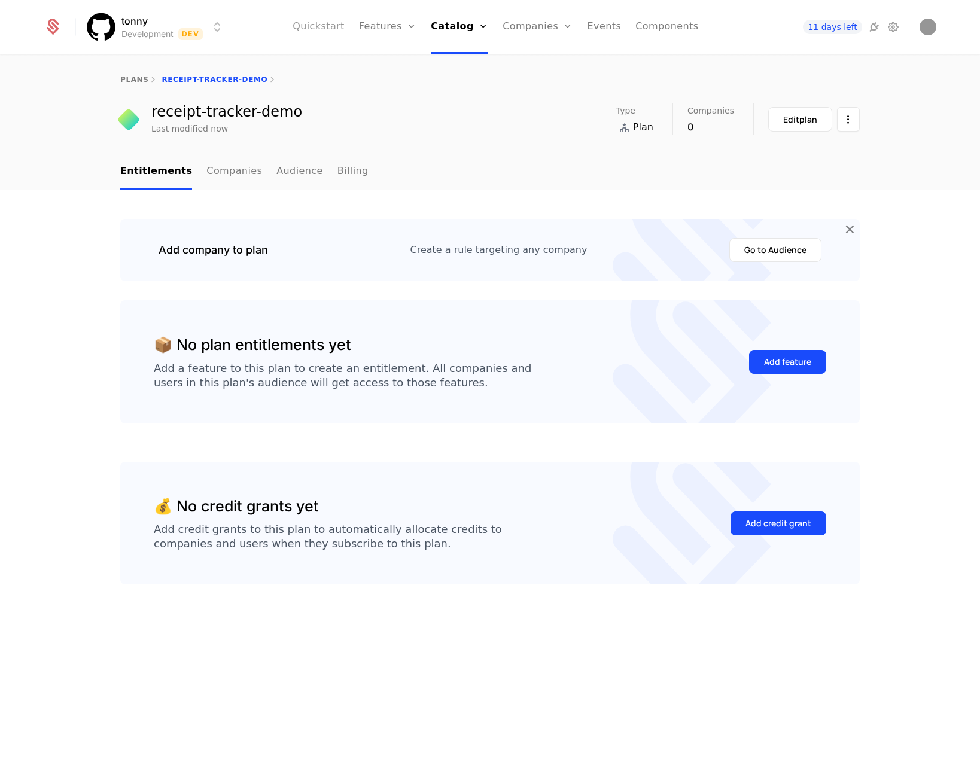
click at [334, 19] on link "Quickstart" at bounding box center [318, 27] width 52 height 54
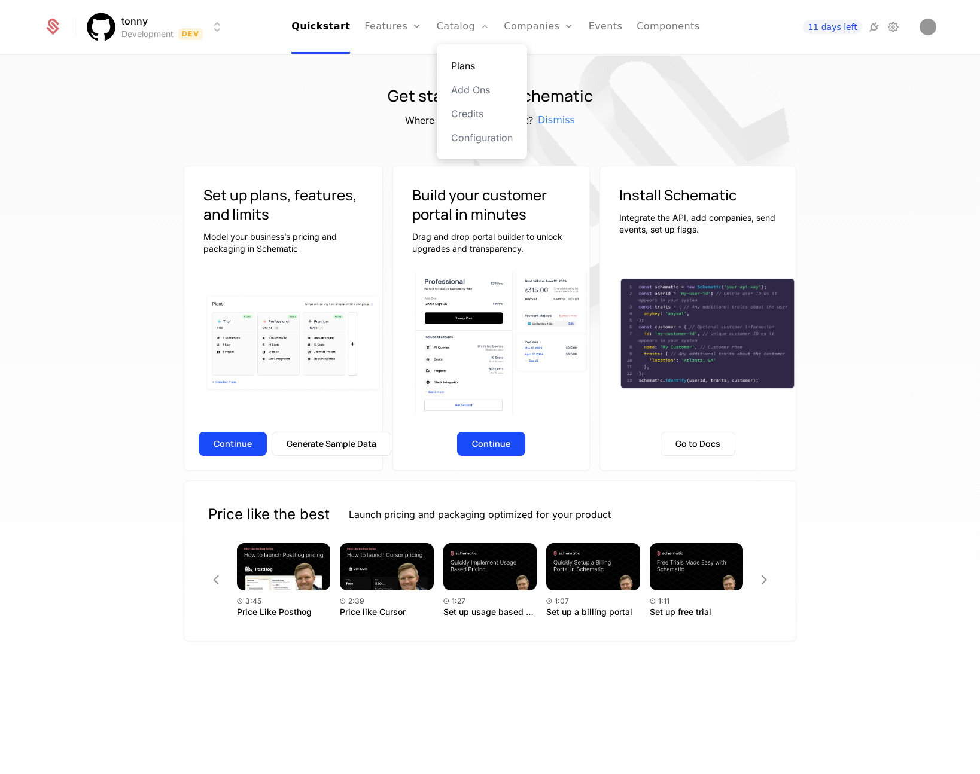
click at [459, 62] on link "Plans" at bounding box center [482, 66] width 62 height 14
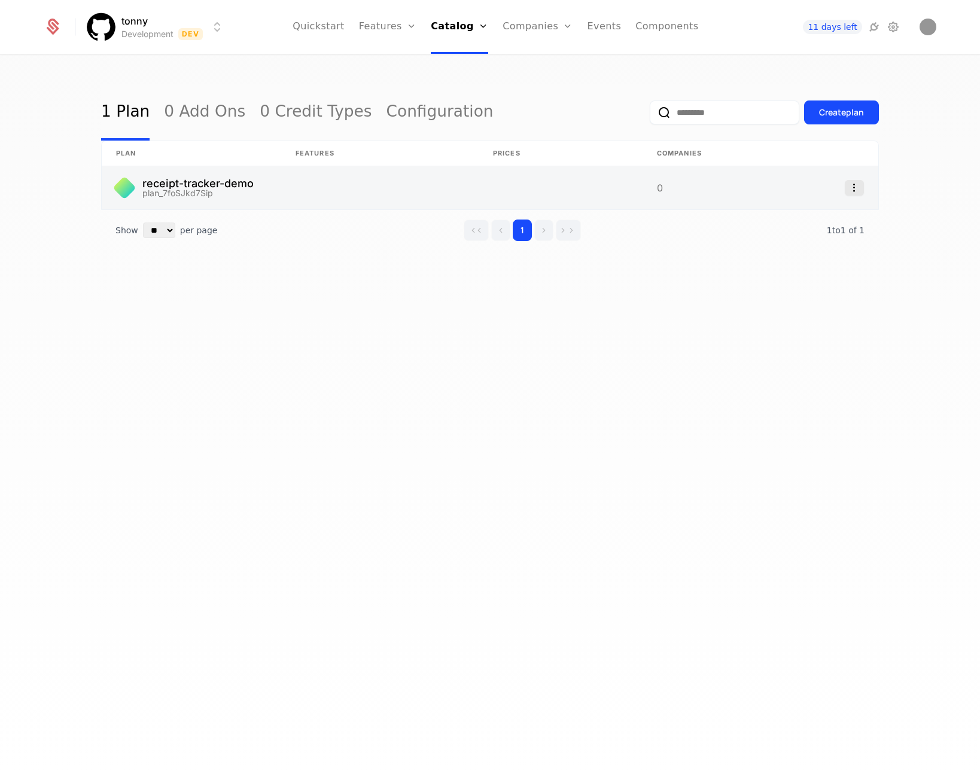
click at [847, 190] on icon "Select action" at bounding box center [853, 188] width 19 height 16
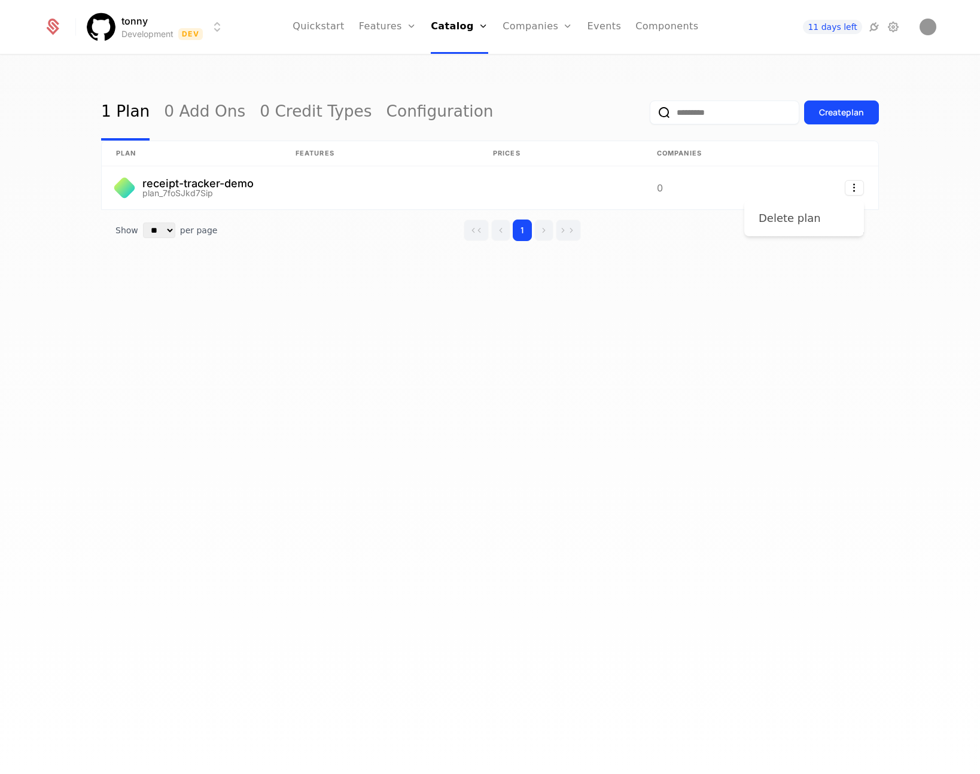
click at [813, 221] on div "Delete plan" at bounding box center [794, 218] width 72 height 17
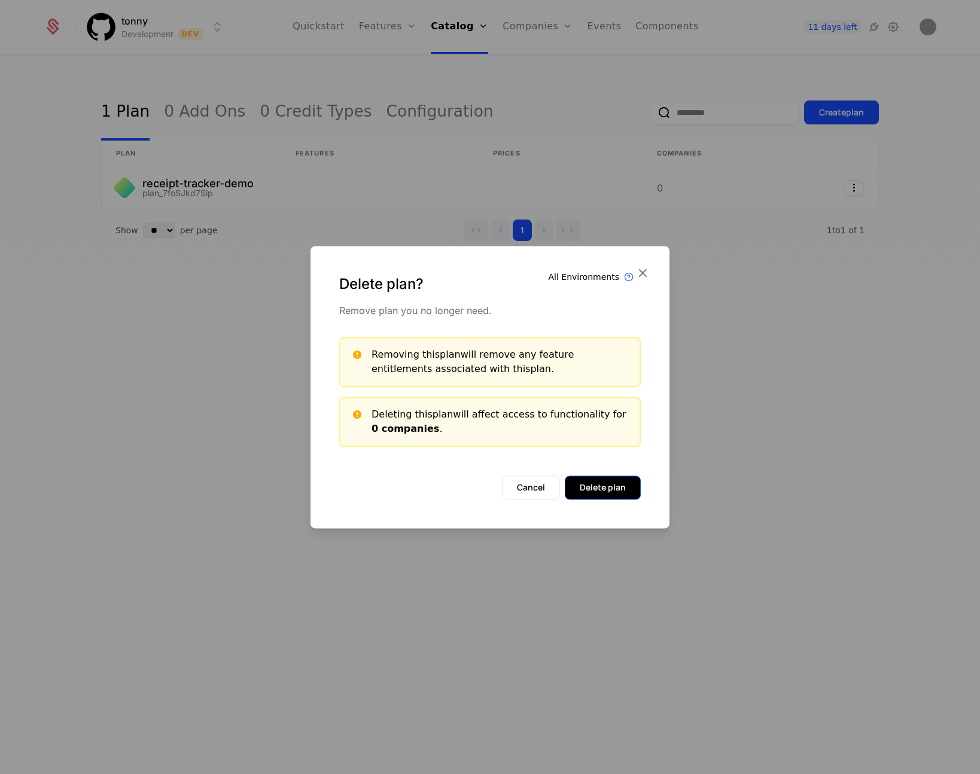
click at [615, 496] on button "Delete plan" at bounding box center [603, 487] width 76 height 24
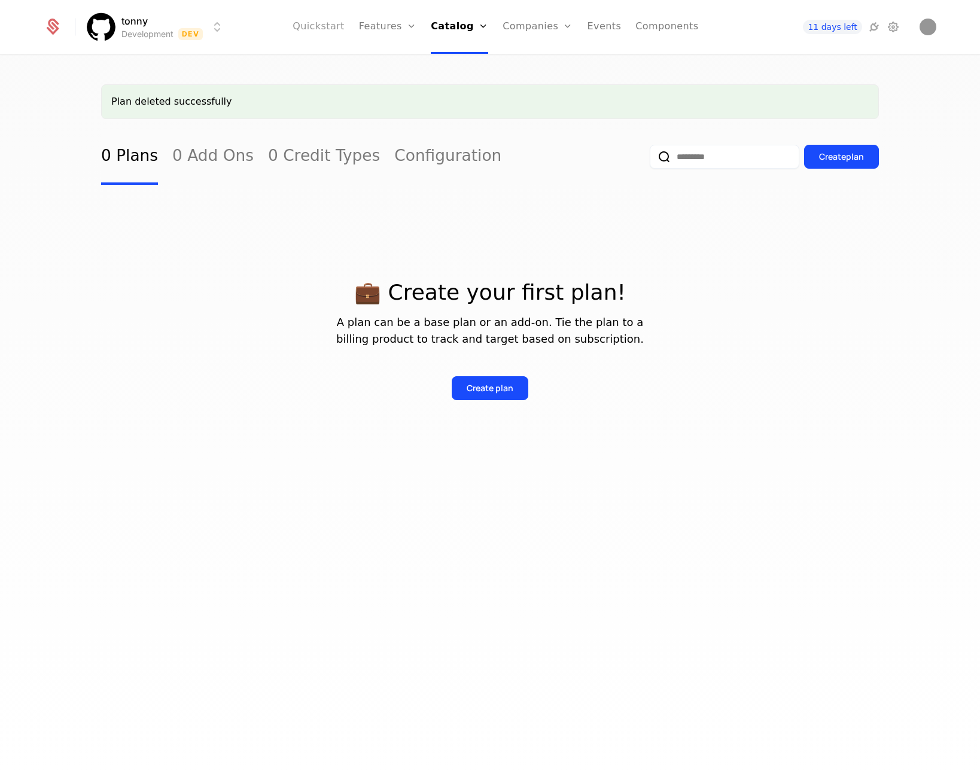
click at [333, 26] on link "Quickstart" at bounding box center [318, 27] width 52 height 54
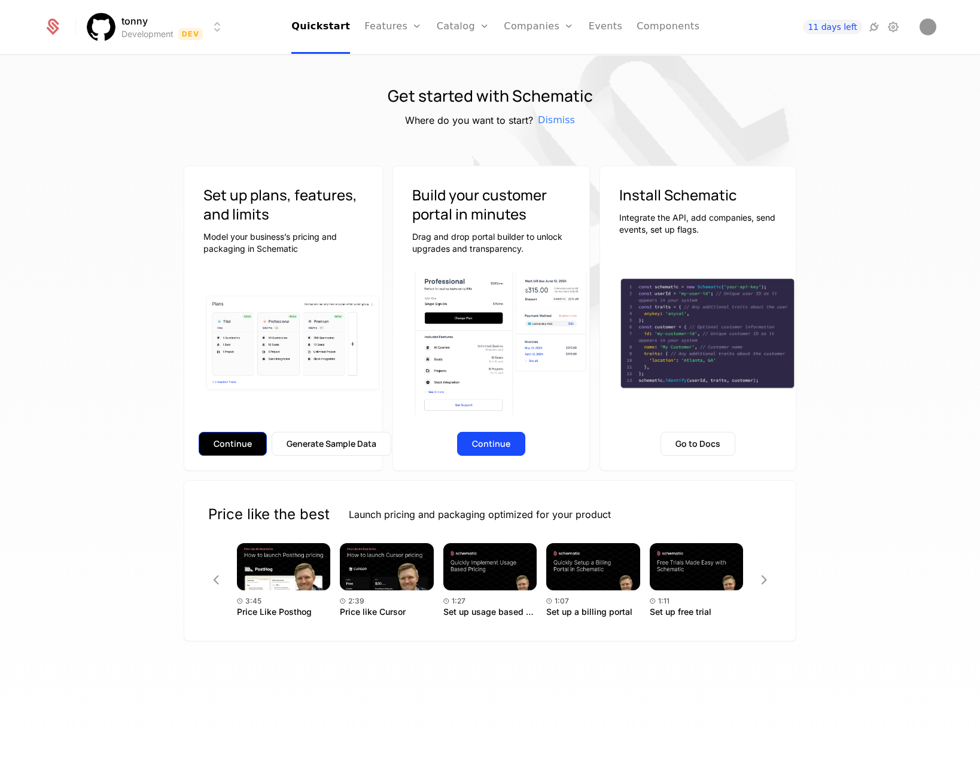
click at [248, 446] on button "Continue" at bounding box center [233, 444] width 68 height 24
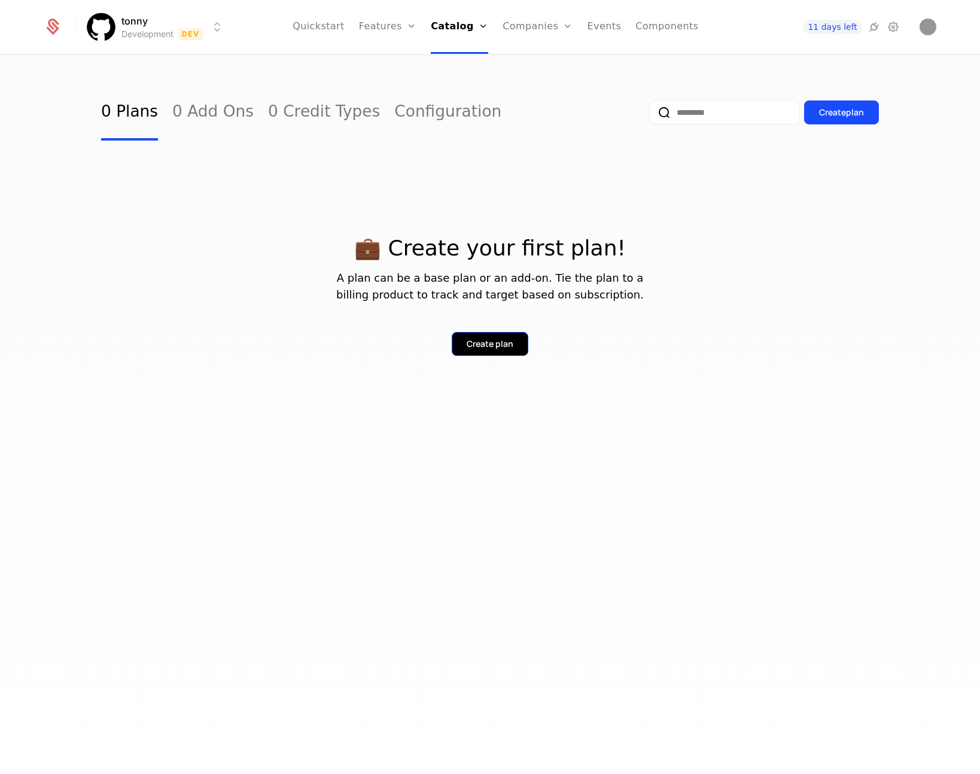
click at [508, 348] on div "Create plan" at bounding box center [489, 344] width 47 height 12
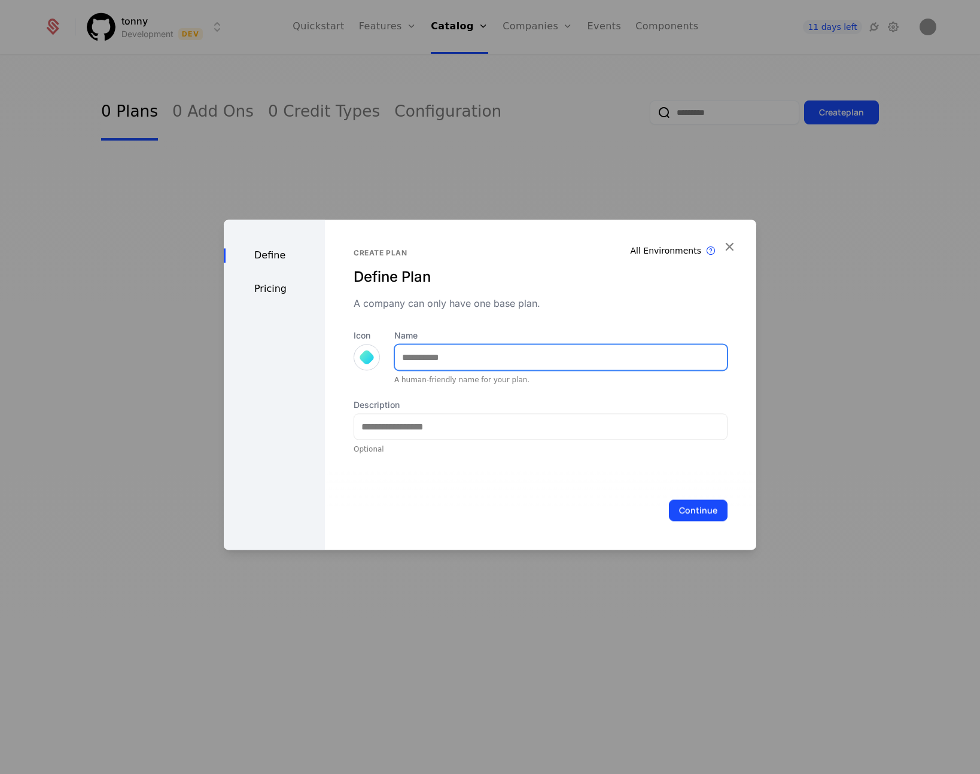
click at [508, 348] on input "Name" at bounding box center [561, 356] width 332 height 25
type input "**********"
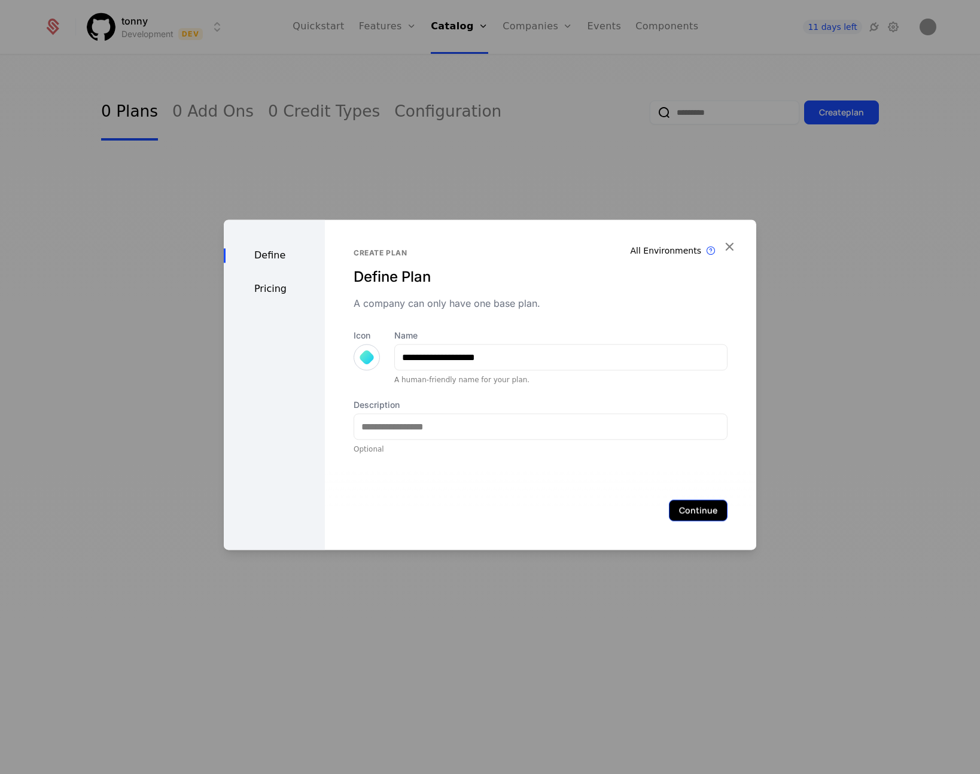
click at [669, 508] on button "Continue" at bounding box center [698, 510] width 59 height 22
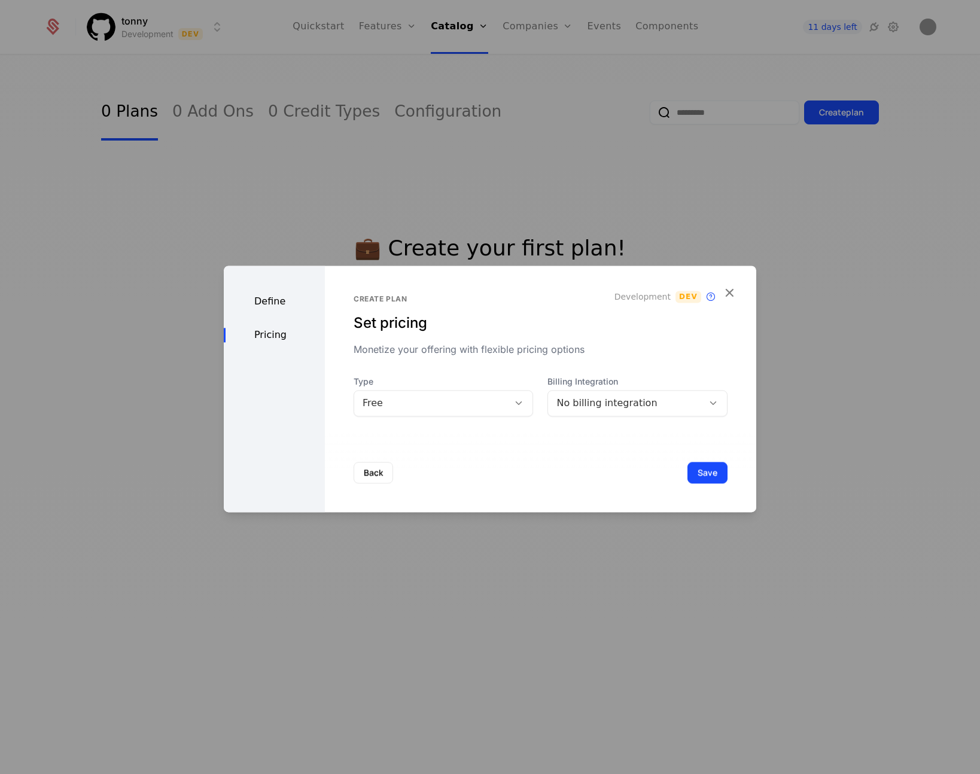
click at [685, 401] on div "No billing integration" at bounding box center [625, 403] width 138 height 14
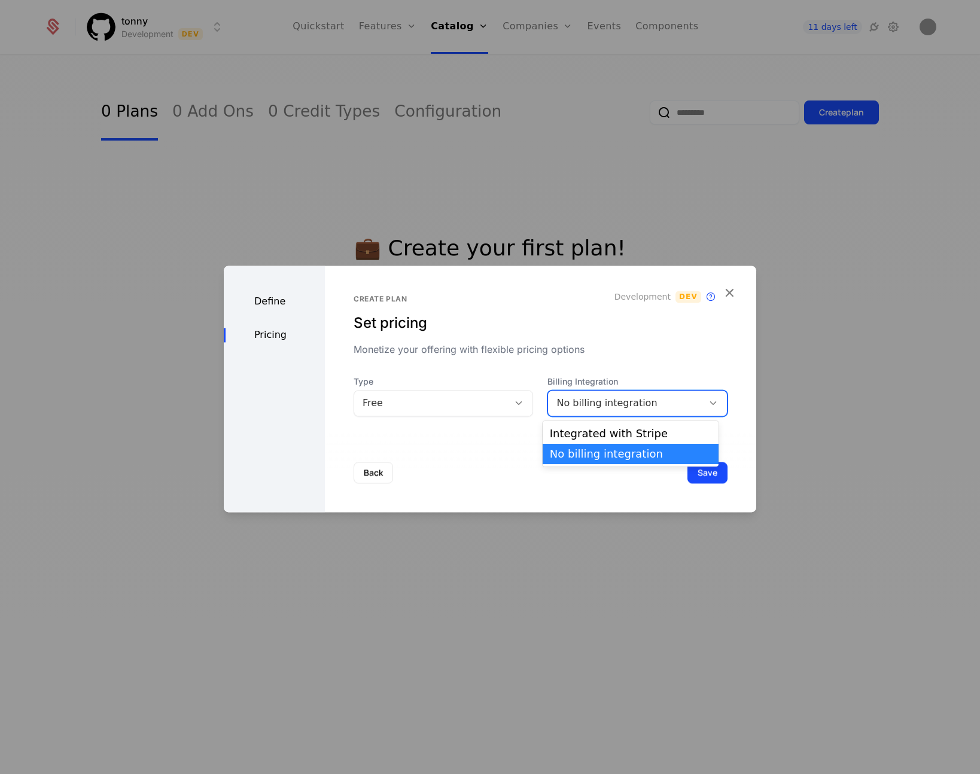
click at [685, 401] on div "No billing integration" at bounding box center [625, 403] width 138 height 14
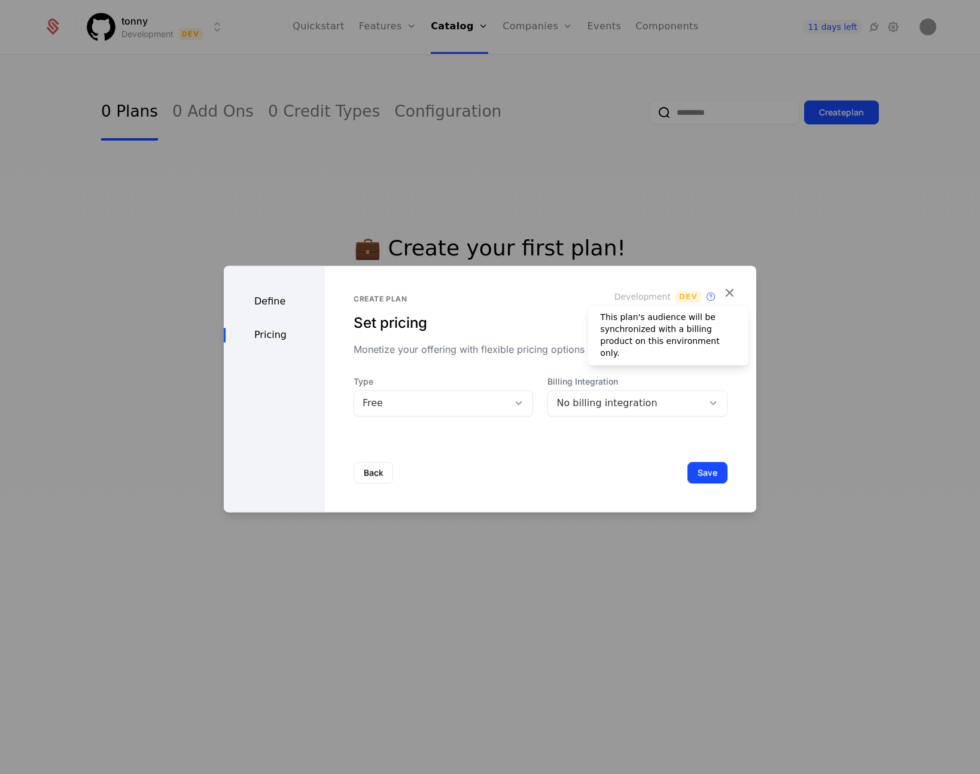
click at [675, 298] on span "Dev" at bounding box center [688, 297] width 26 height 12
click at [680, 298] on span "Dev" at bounding box center [688, 297] width 26 height 12
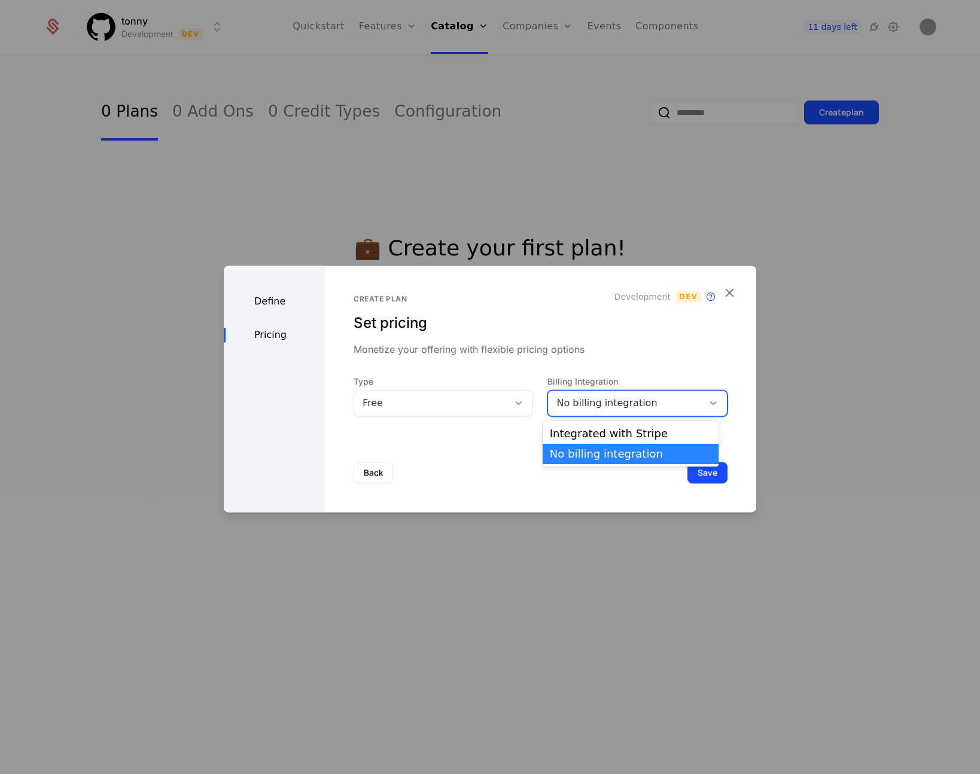
click at [659, 410] on div "No billing integration" at bounding box center [625, 403] width 138 height 14
click at [617, 438] on div "Integrated with Stripe" at bounding box center [630, 433] width 161 height 11
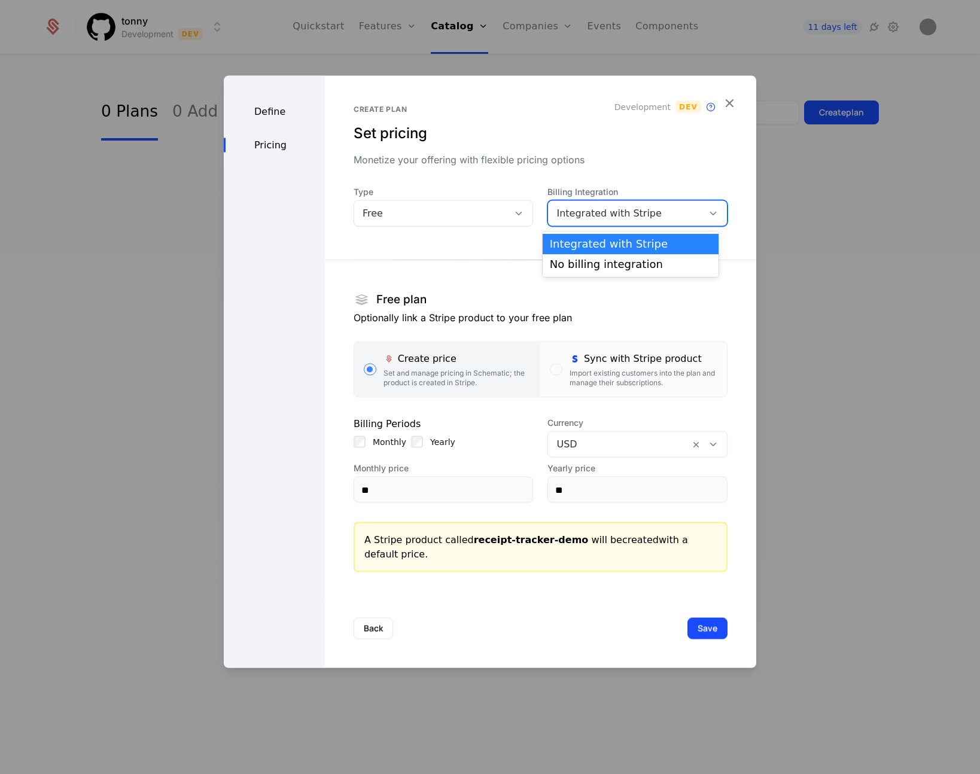
click at [703, 219] on div at bounding box center [713, 213] width 20 height 13
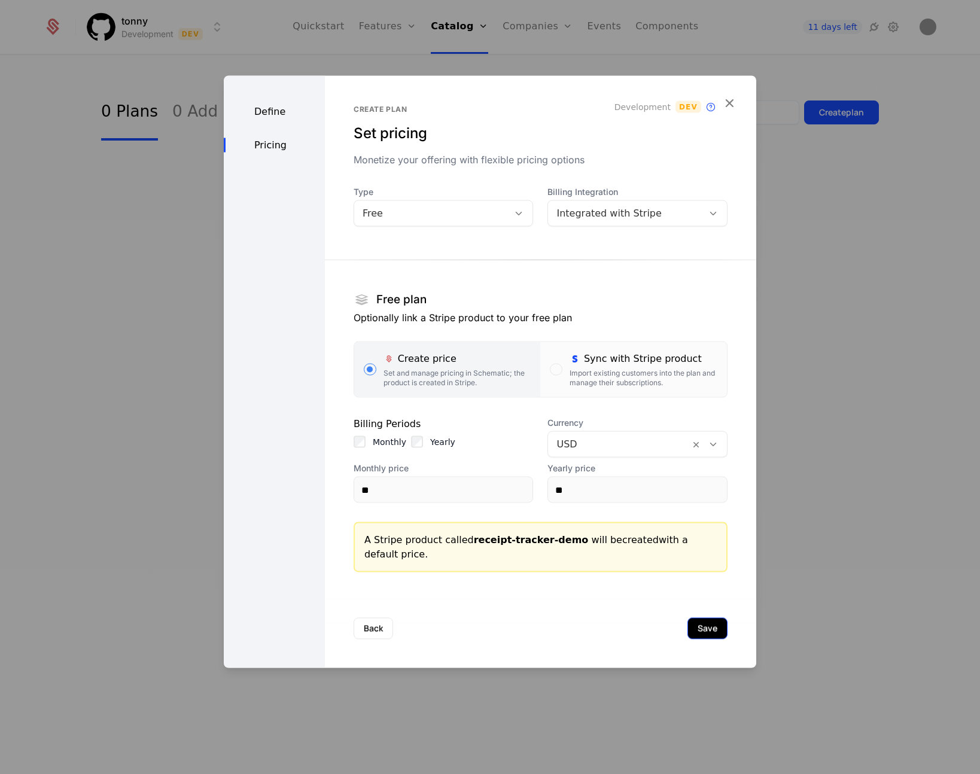
click at [689, 625] on button "Save" at bounding box center [707, 629] width 40 height 22
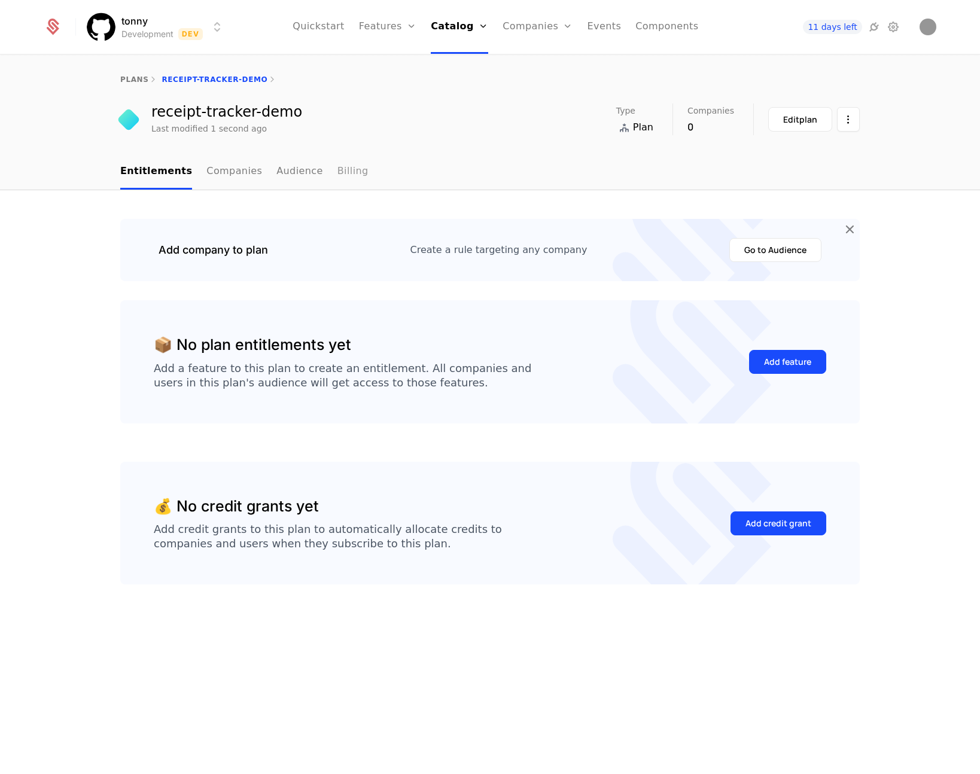
click at [337, 164] on link "Billing" at bounding box center [352, 171] width 31 height 35
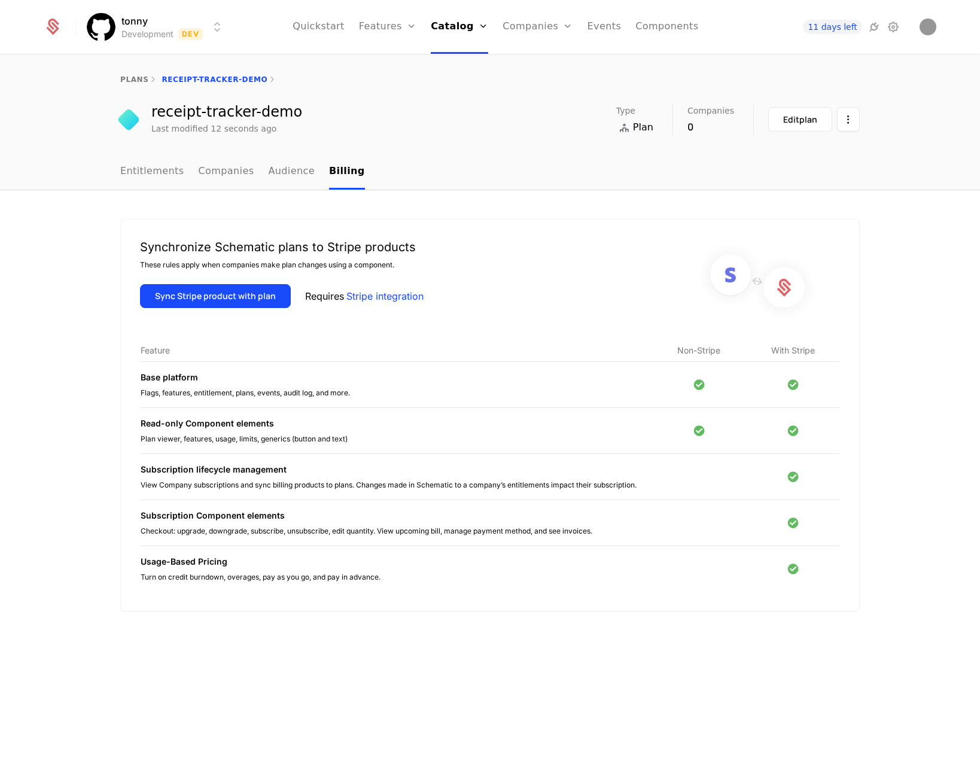
click at [385, 295] on link "Stripe integration" at bounding box center [384, 296] width 77 height 14
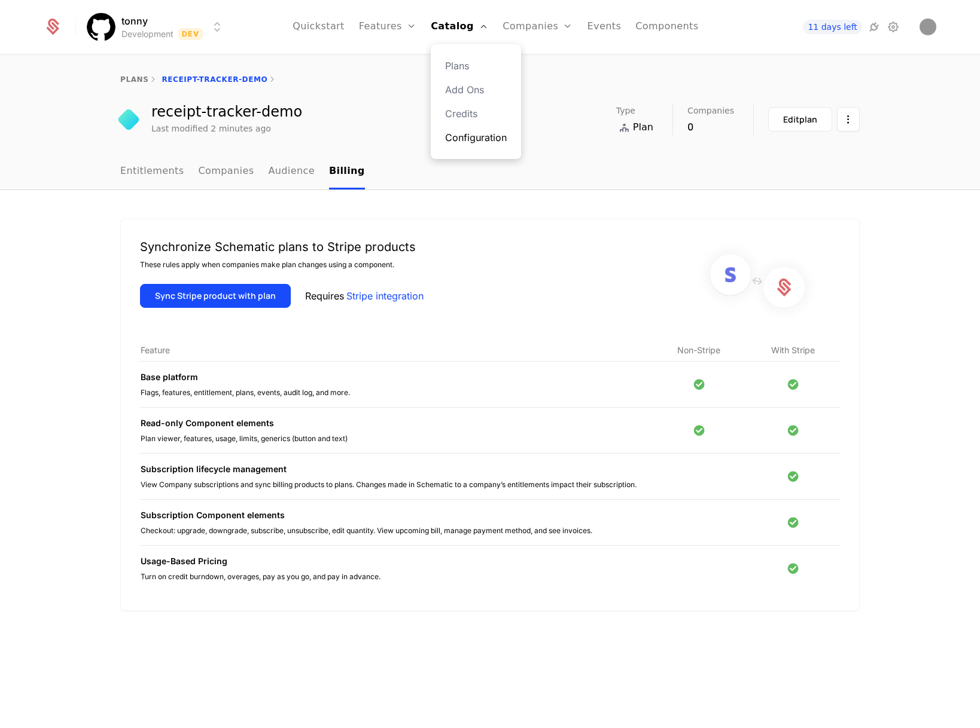
click at [481, 139] on link "Configuration" at bounding box center [476, 137] width 62 height 14
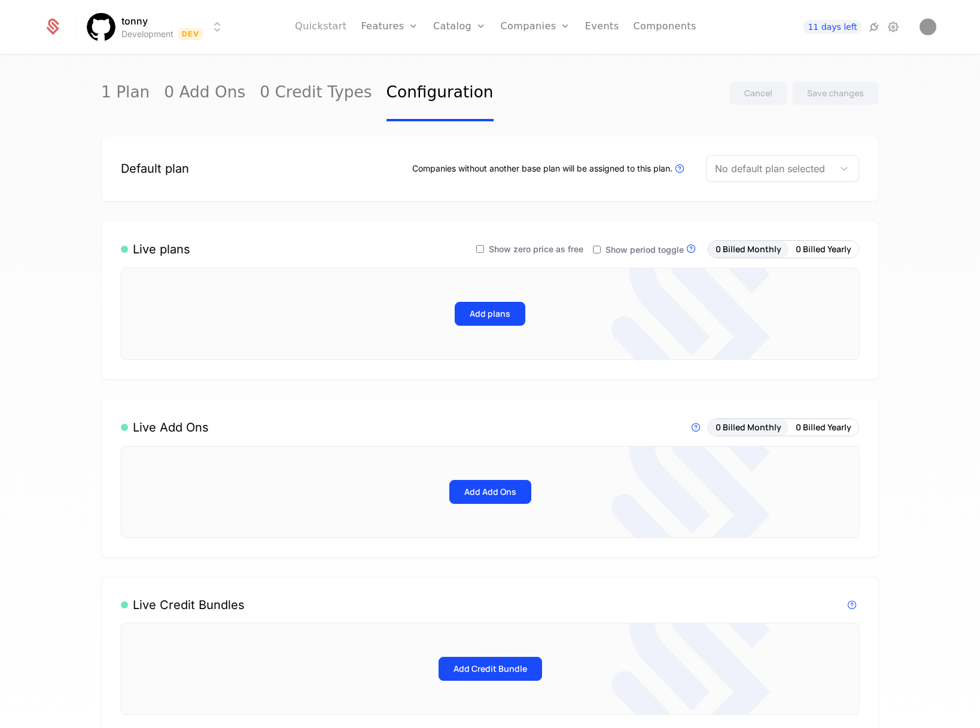
click at [339, 29] on link "Quickstart" at bounding box center [321, 27] width 52 height 54
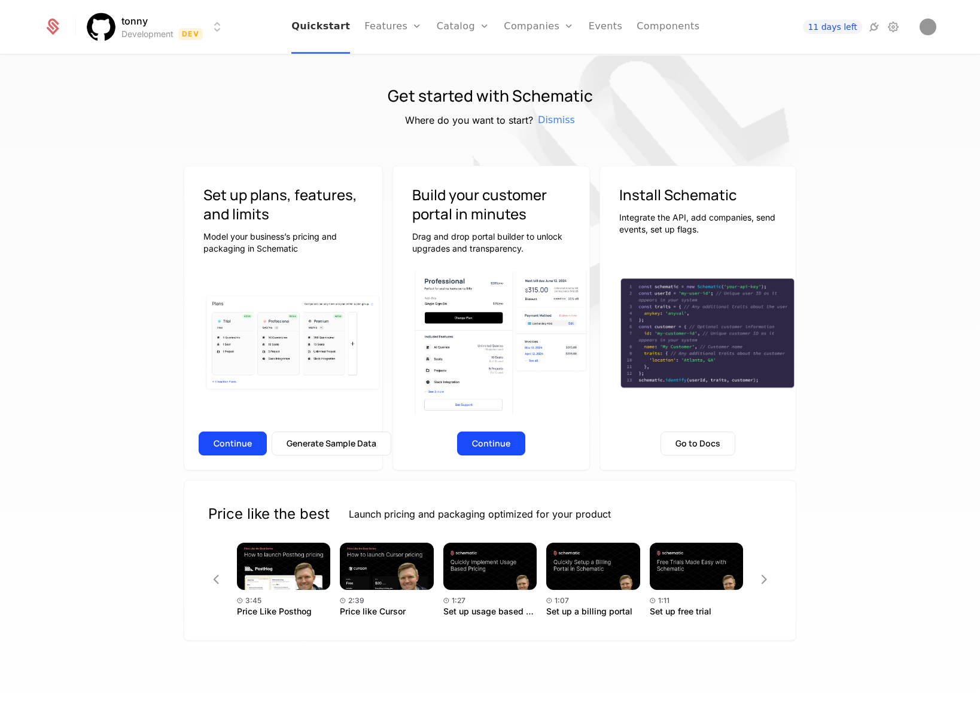
click at [344, 30] on link "Quickstart" at bounding box center [320, 27] width 59 height 54
click at [243, 443] on button "Continue" at bounding box center [233, 444] width 68 height 24
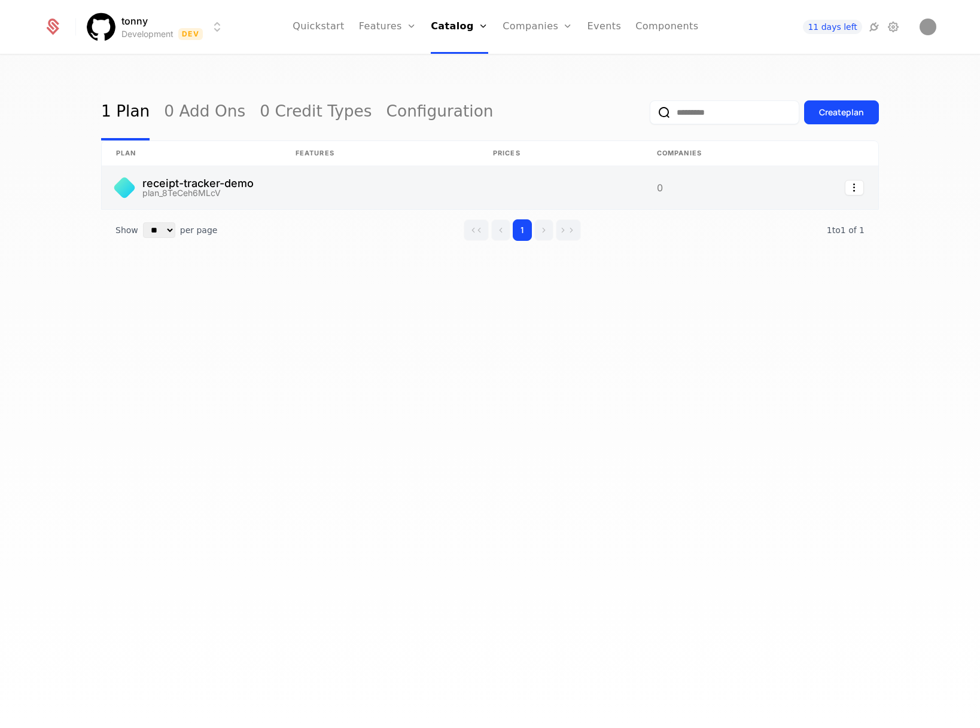
click at [413, 174] on link at bounding box center [379, 187] width 197 height 43
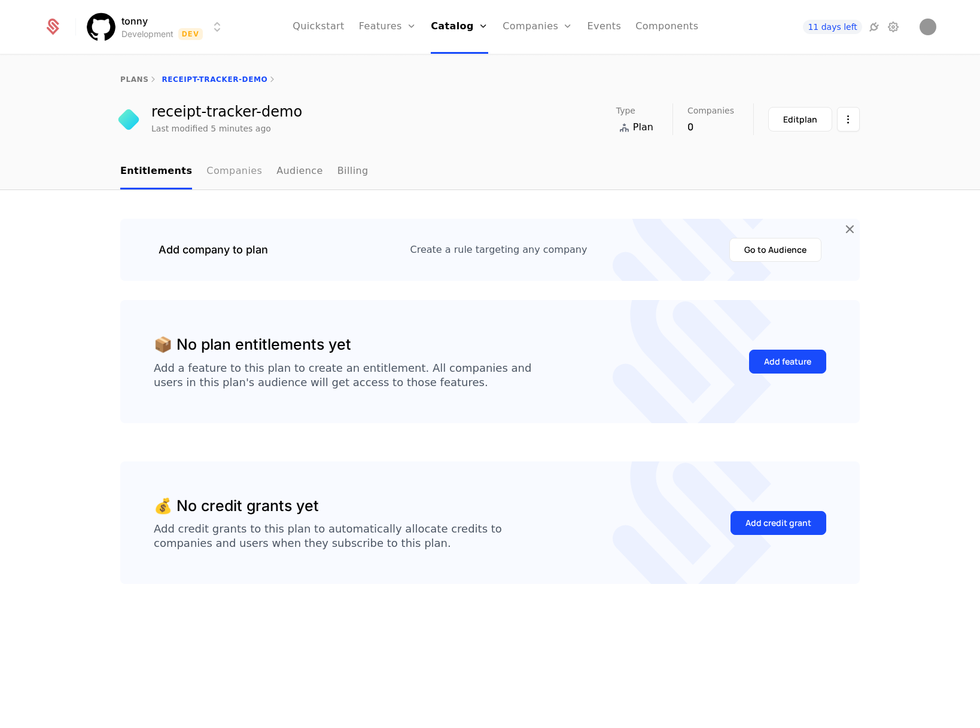
click at [231, 169] on link "Companies" at bounding box center [234, 171] width 56 height 35
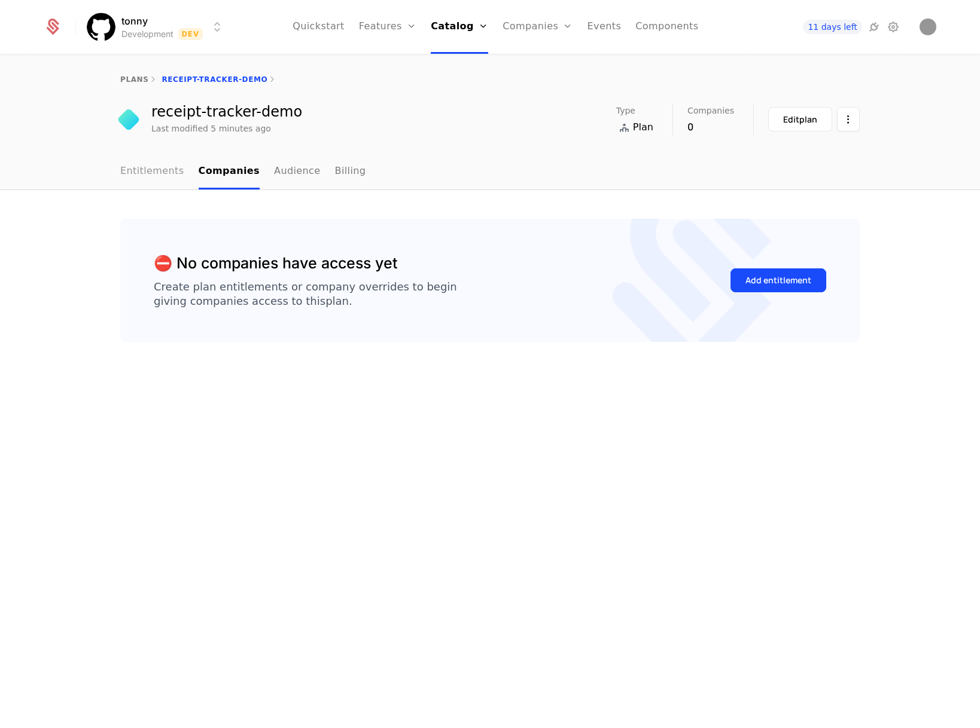
click at [166, 175] on link "Entitlements" at bounding box center [152, 171] width 64 height 35
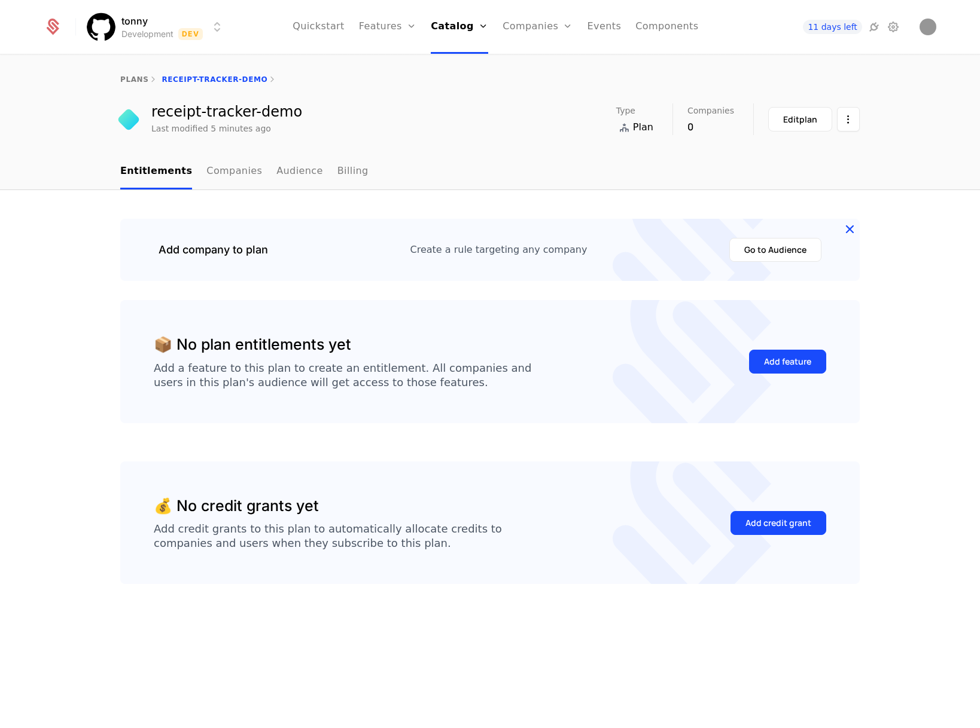
click at [847, 231] on icon at bounding box center [849, 229] width 16 height 16
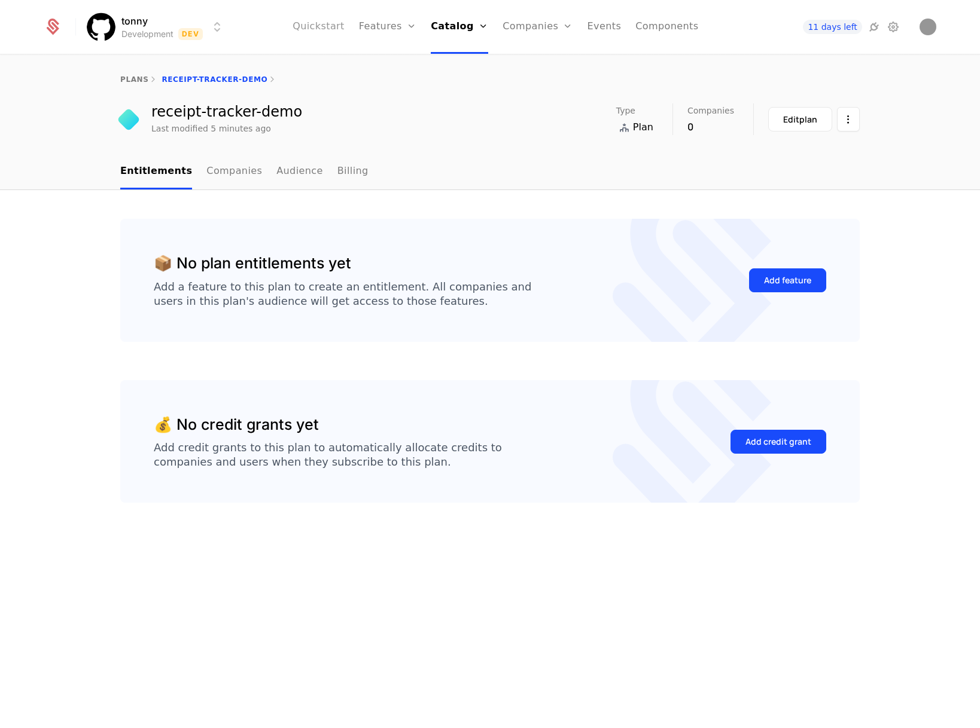
click at [335, 28] on link "Quickstart" at bounding box center [318, 27] width 52 height 54
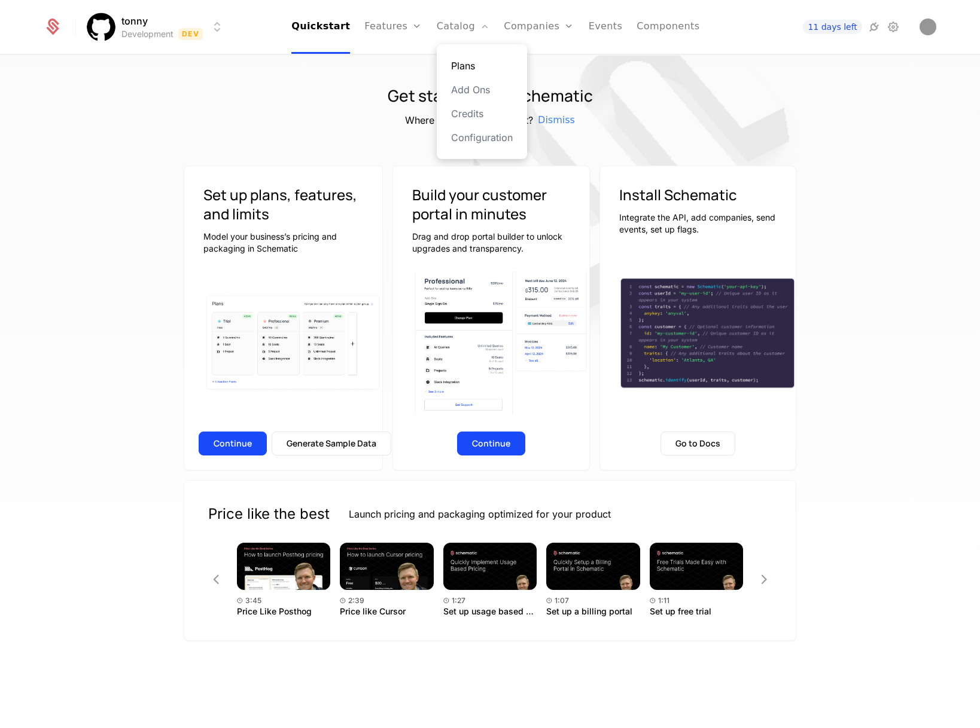
click at [469, 62] on link "Plans" at bounding box center [482, 66] width 62 height 14
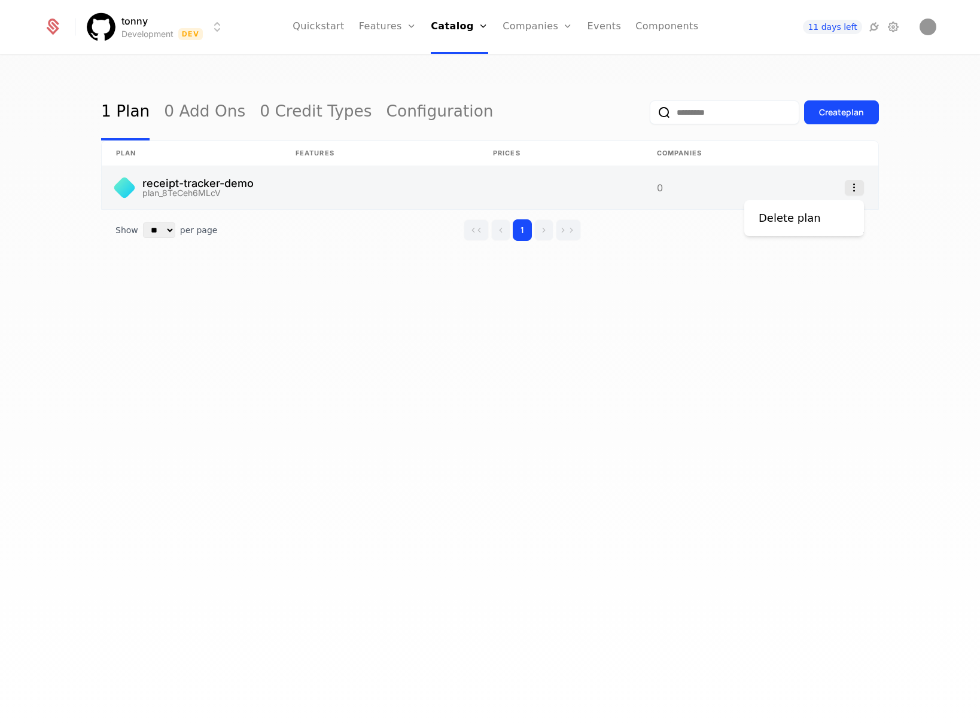
click at [859, 191] on icon "Select action" at bounding box center [853, 188] width 19 height 16
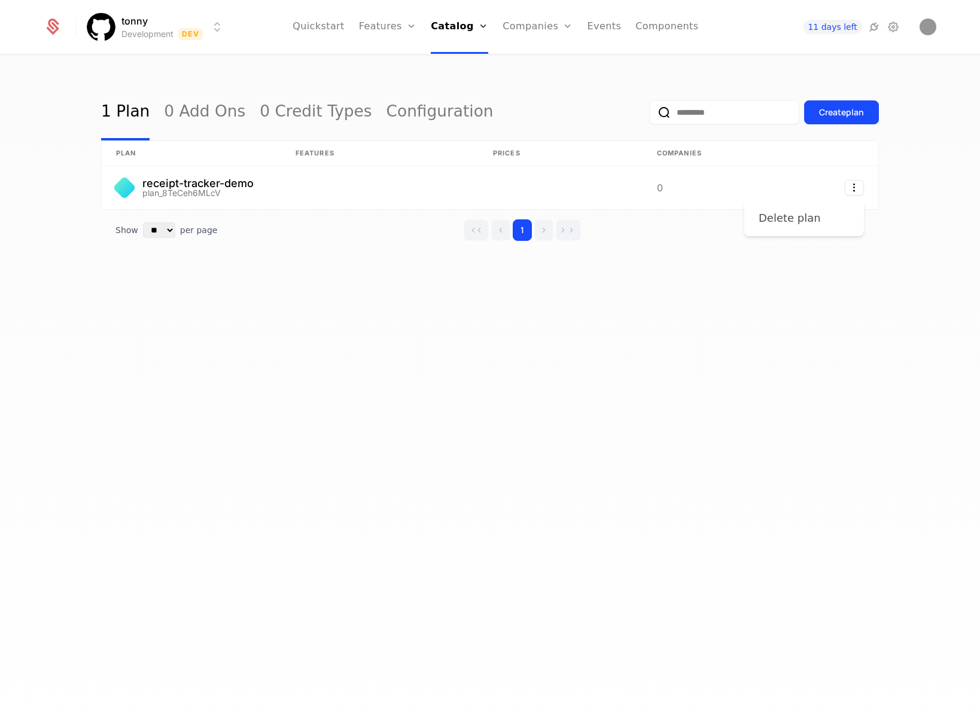
click at [767, 216] on div "Delete plan" at bounding box center [789, 218] width 62 height 17
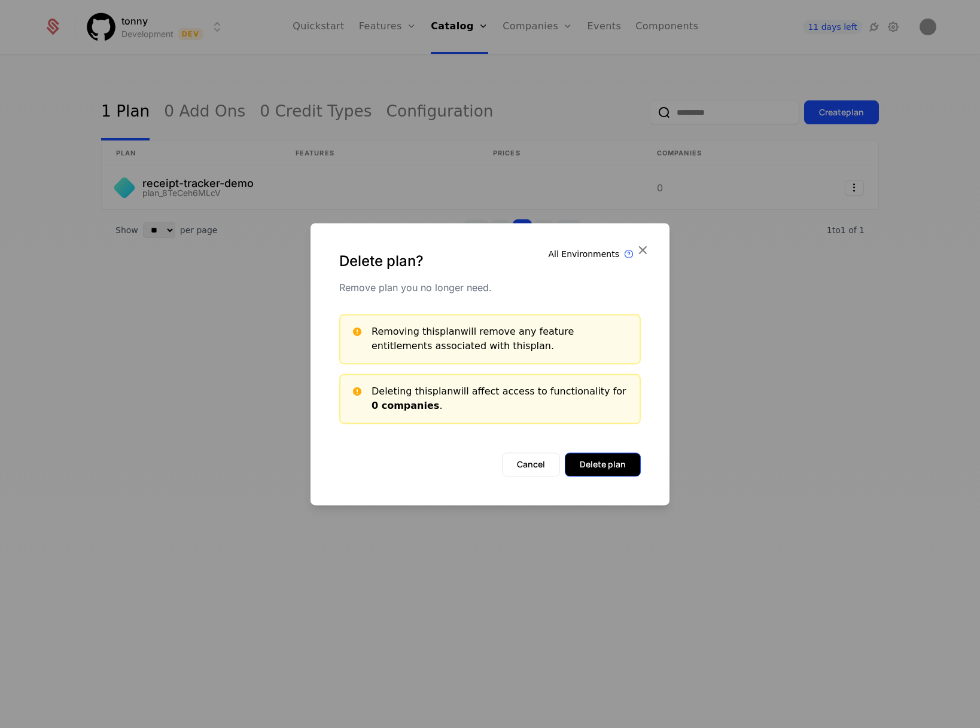
click at [590, 457] on button "Delete plan" at bounding box center [603, 465] width 76 height 24
